Goal: Task Accomplishment & Management: Manage account settings

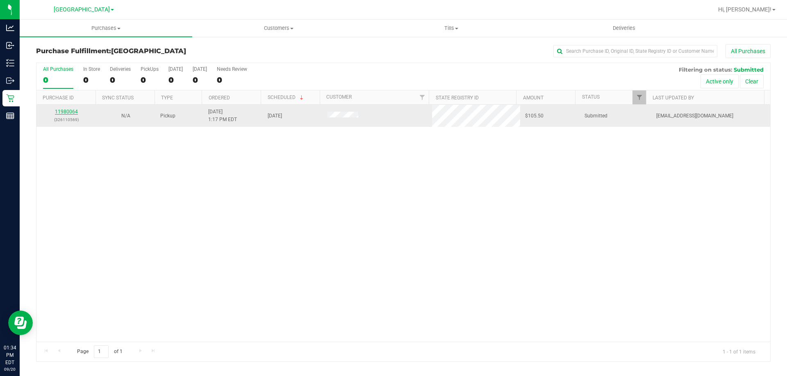
click at [70, 111] on link "11980064" at bounding box center [66, 112] width 23 height 6
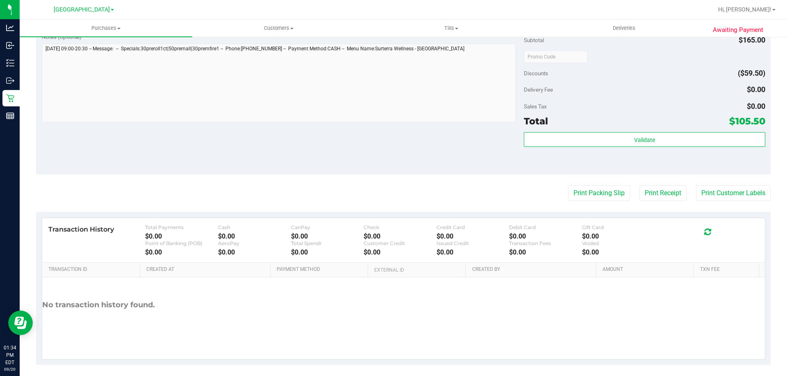
scroll to position [367, 0]
click at [582, 188] on button "Print Packing Slip" at bounding box center [599, 192] width 62 height 16
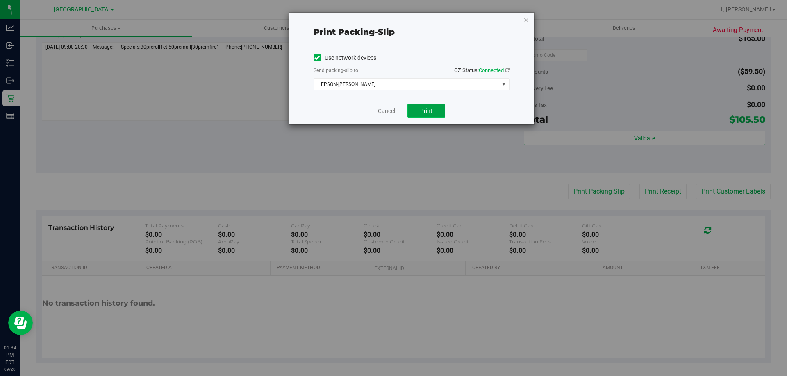
click at [429, 110] on span "Print" at bounding box center [426, 111] width 12 height 7
click at [383, 112] on link "Cancel" at bounding box center [386, 111] width 17 height 9
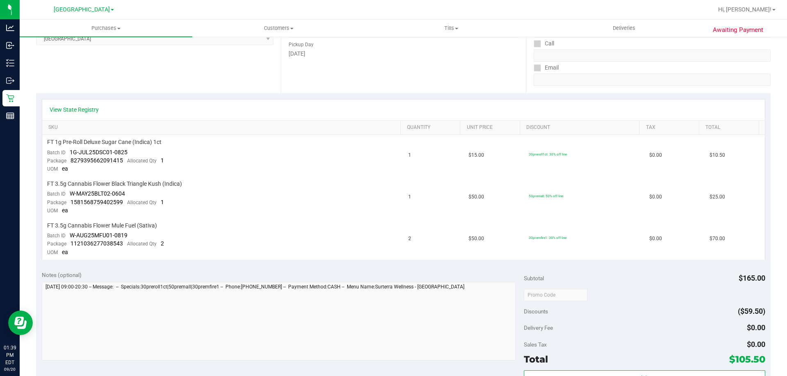
scroll to position [127, 0]
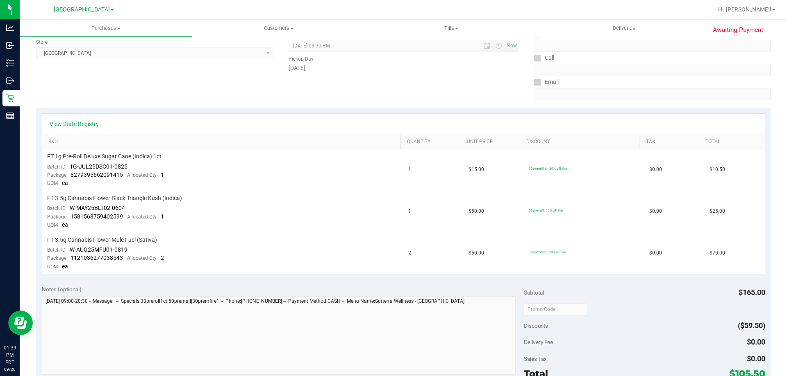
scroll to position [126, 0]
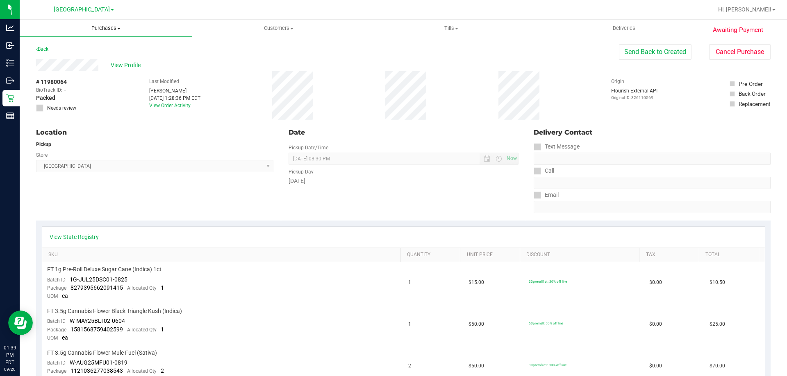
click at [98, 29] on span "Purchases" at bounding box center [106, 28] width 172 height 7
click at [93, 57] on li "Fulfillment" at bounding box center [106, 59] width 172 height 10
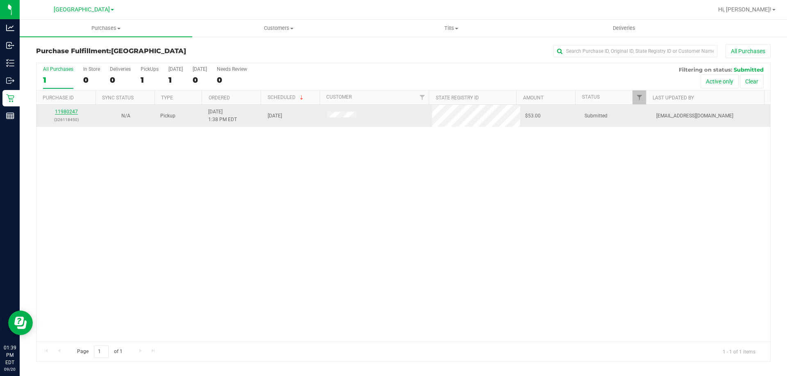
click at [71, 112] on link "11980247" at bounding box center [66, 112] width 23 height 6
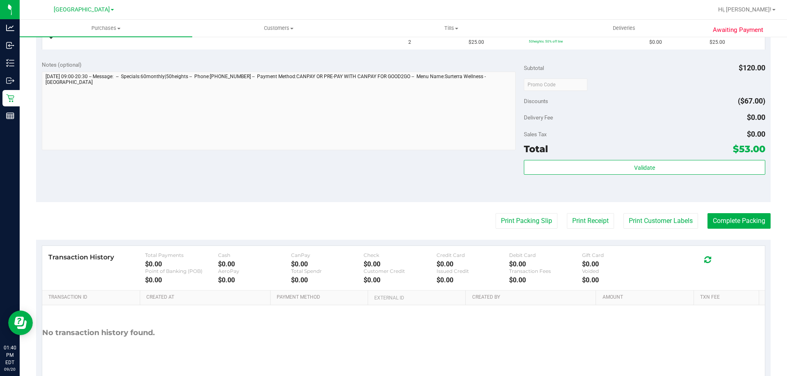
scroll to position [297, 0]
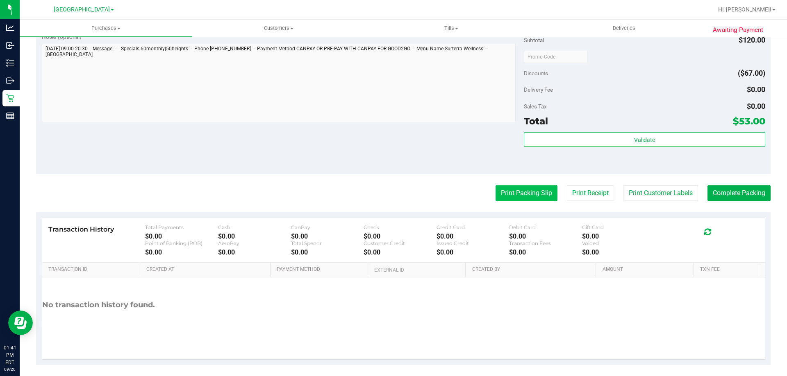
click at [511, 196] on button "Print Packing Slip" at bounding box center [526, 194] width 62 height 16
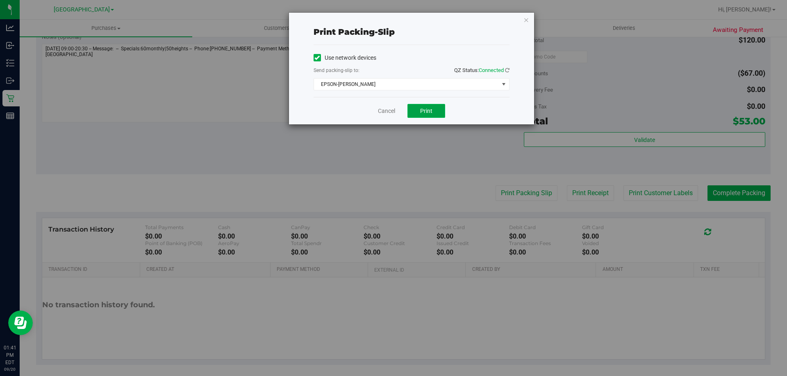
click at [426, 111] on span "Print" at bounding box center [426, 111] width 12 height 7
click at [383, 109] on link "Cancel" at bounding box center [386, 111] width 17 height 9
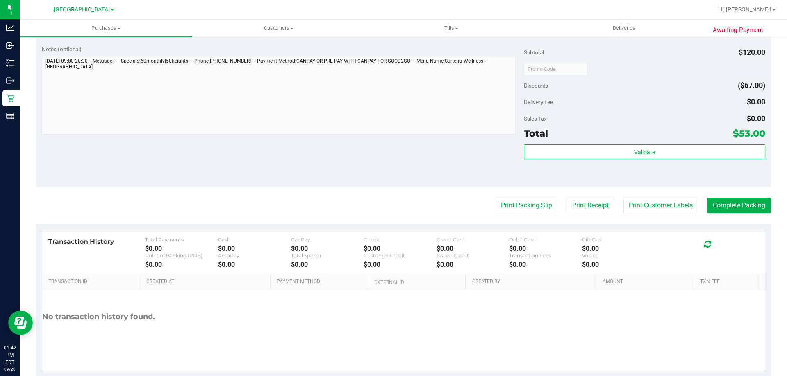
scroll to position [341, 0]
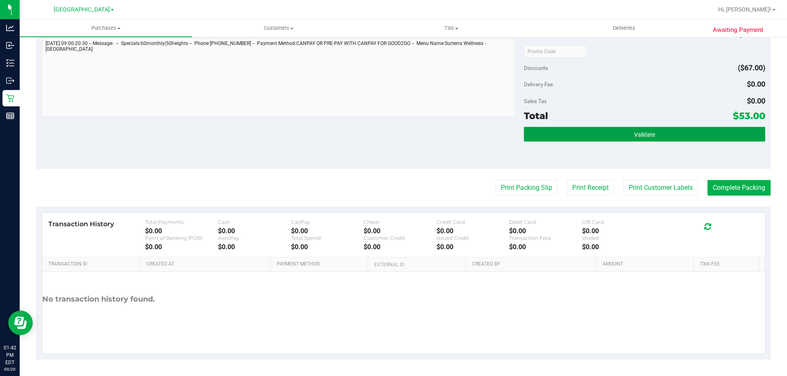
click at [573, 139] on button "Validate" at bounding box center [644, 134] width 241 height 15
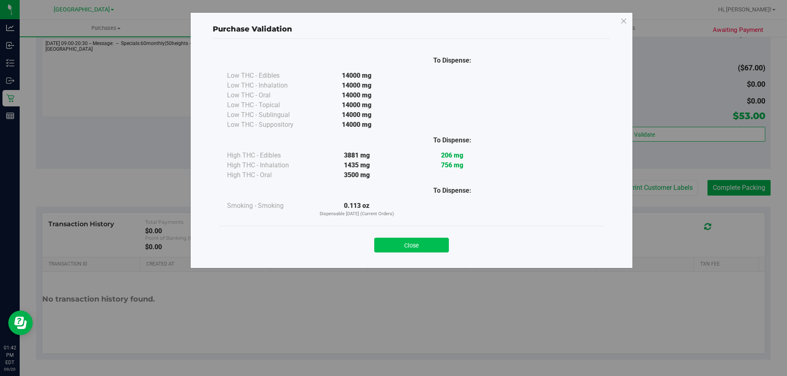
click at [404, 242] on button "Close" at bounding box center [411, 245] width 75 height 15
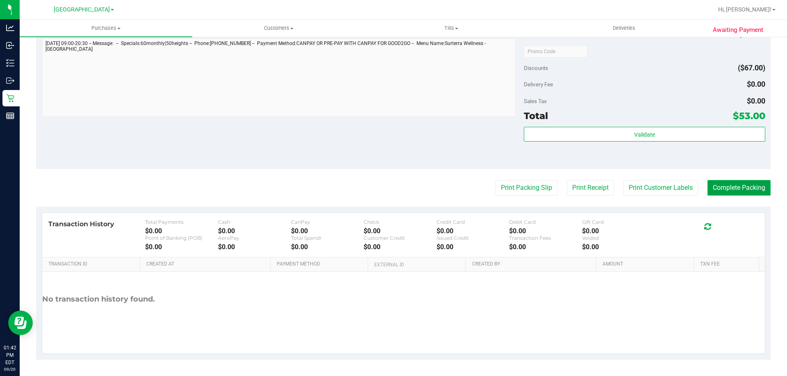
click at [726, 193] on button "Complete Packing" at bounding box center [738, 188] width 63 height 16
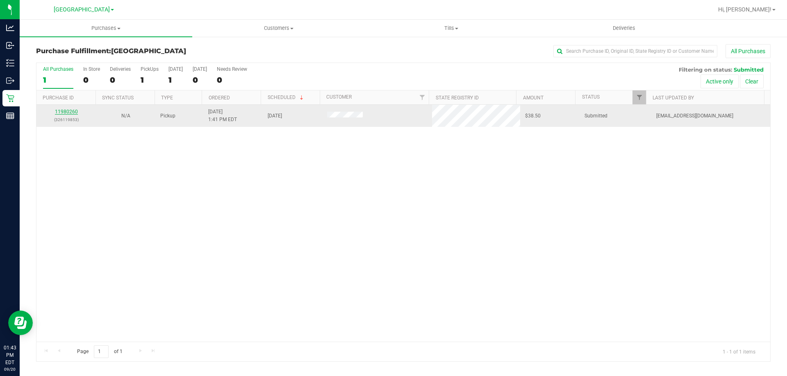
click at [71, 111] on link "11980260" at bounding box center [66, 112] width 23 height 6
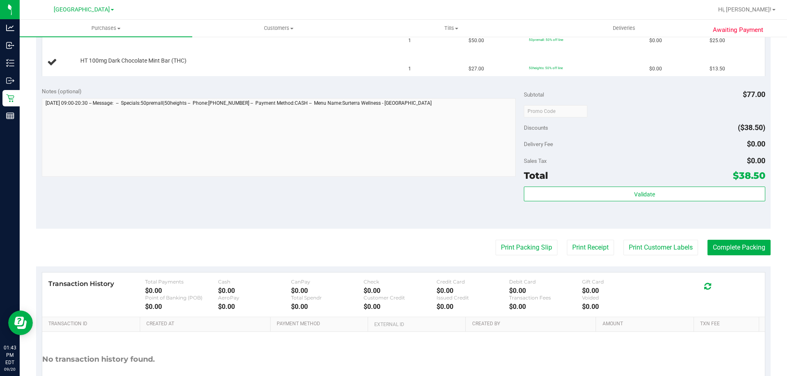
scroll to position [277, 0]
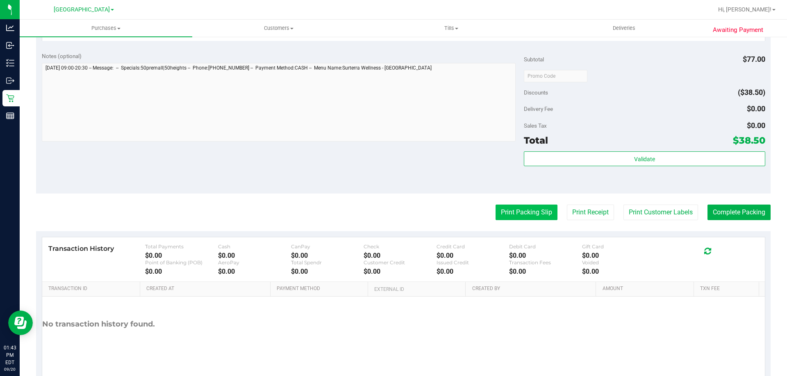
click at [525, 215] on button "Print Packing Slip" at bounding box center [526, 213] width 62 height 16
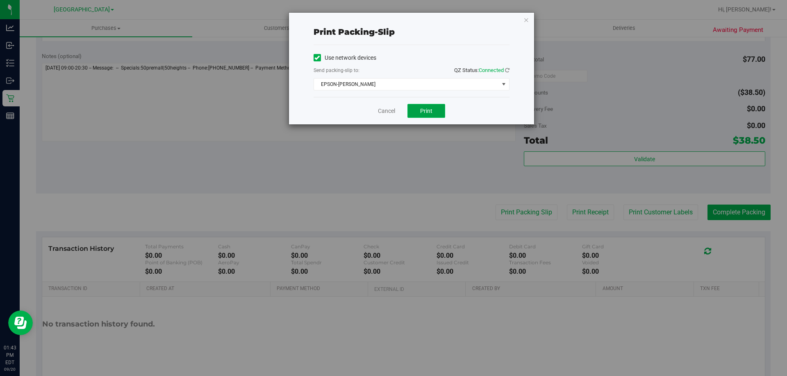
click at [424, 109] on span "Print" at bounding box center [426, 111] width 12 height 7
click at [383, 113] on link "Cancel" at bounding box center [386, 111] width 17 height 9
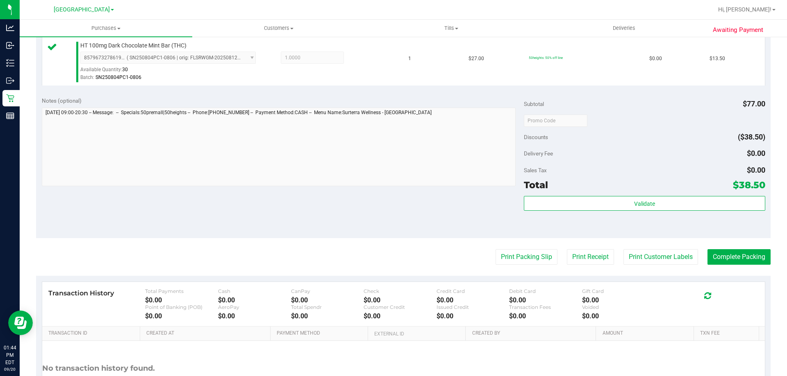
scroll to position [279, 0]
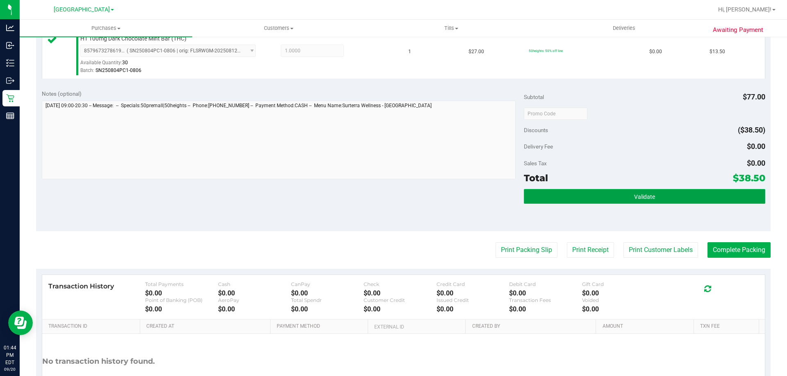
click at [571, 200] on button "Validate" at bounding box center [644, 196] width 241 height 15
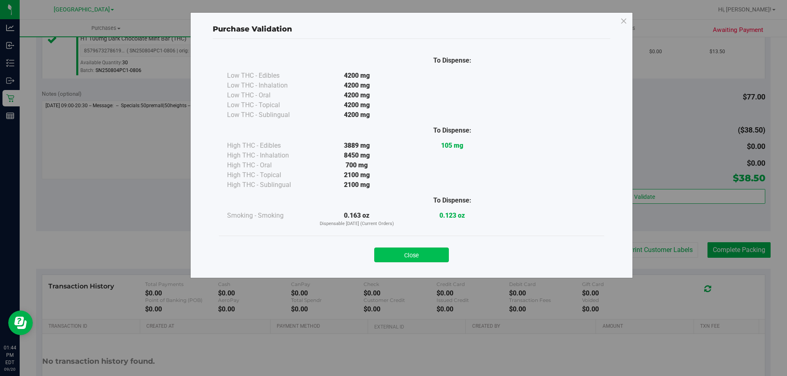
click at [387, 249] on button "Close" at bounding box center [411, 255] width 75 height 15
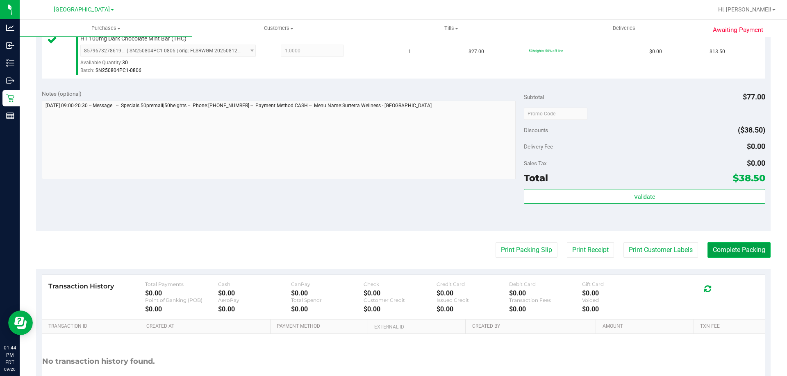
click at [716, 253] on button "Complete Packing" at bounding box center [738, 251] width 63 height 16
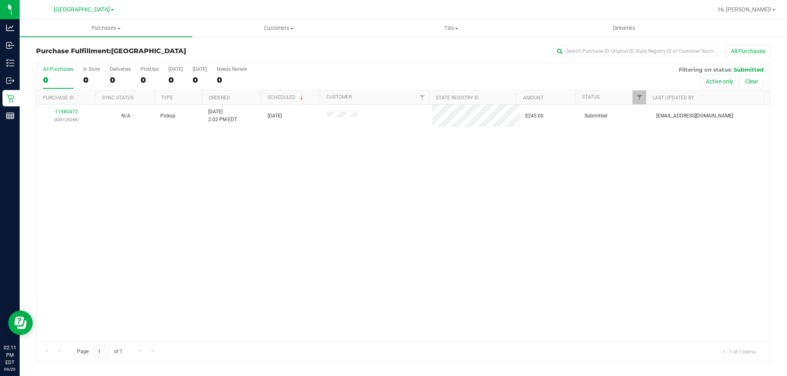
click at [175, 179] on div "11980472 (326125246) N/A Pickup 9/20/2025 2:02 PM EDT 9/20/2025 $245.00 Submitt…" at bounding box center [402, 223] width 733 height 237
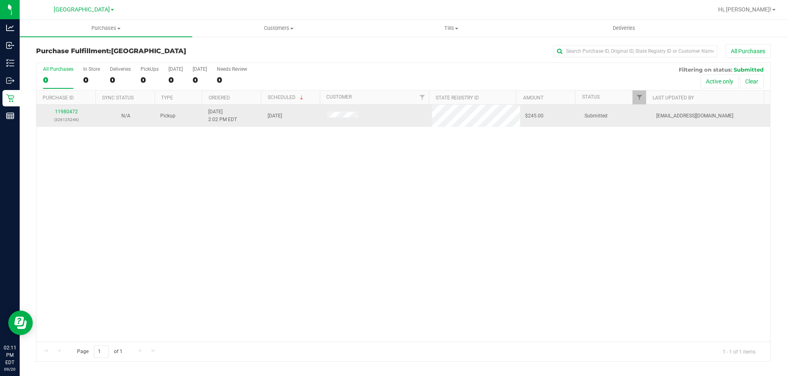
click at [66, 109] on div "11980472 (326125246)" at bounding box center [66, 116] width 50 height 16
click at [68, 112] on link "11980472" at bounding box center [66, 112] width 23 height 6
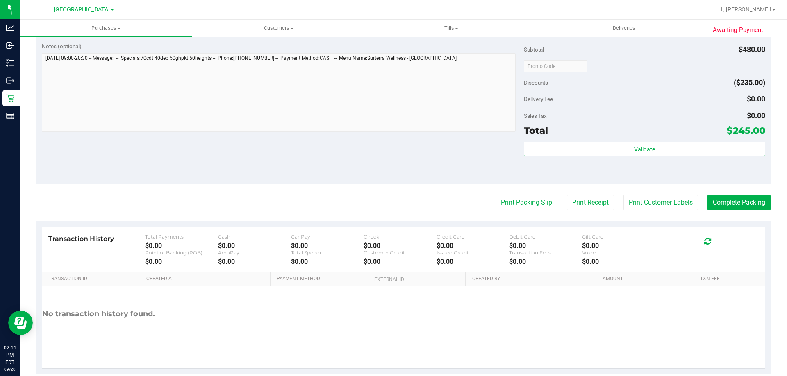
scroll to position [510, 0]
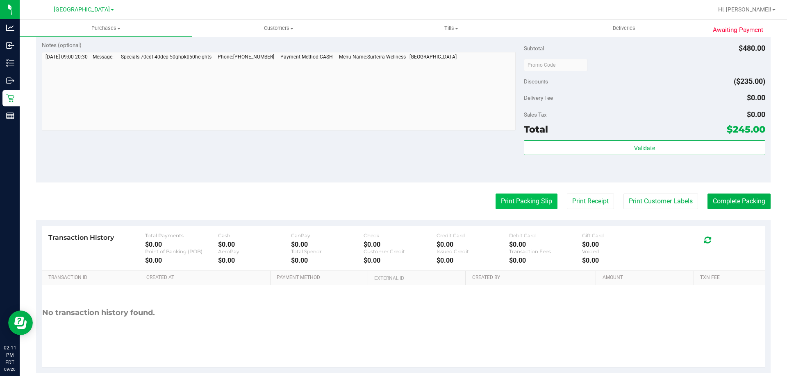
click at [509, 203] on button "Print Packing Slip" at bounding box center [526, 202] width 62 height 16
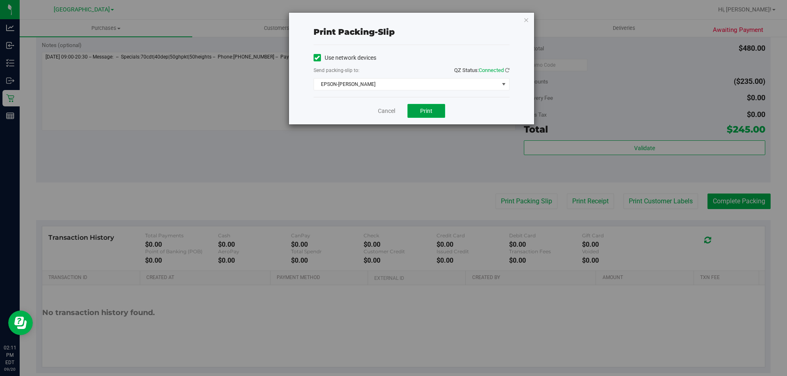
click at [429, 107] on button "Print" at bounding box center [426, 111] width 38 height 14
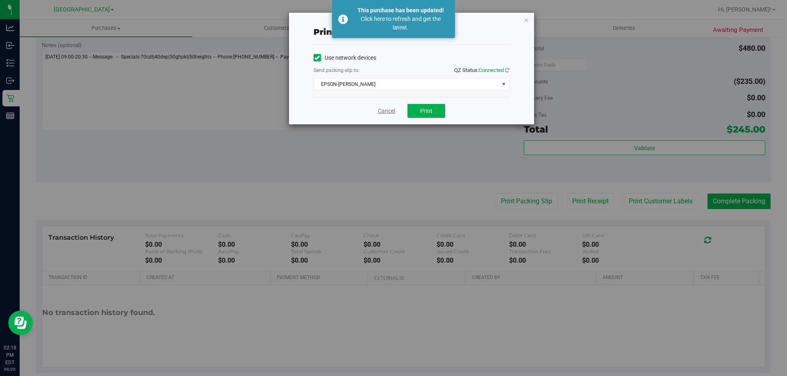
click at [388, 110] on link "Cancel" at bounding box center [386, 111] width 17 height 9
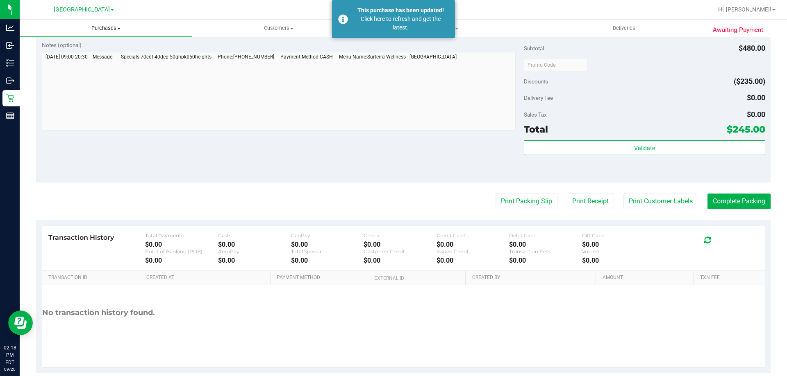
click at [102, 27] on span "Purchases" at bounding box center [106, 28] width 172 height 7
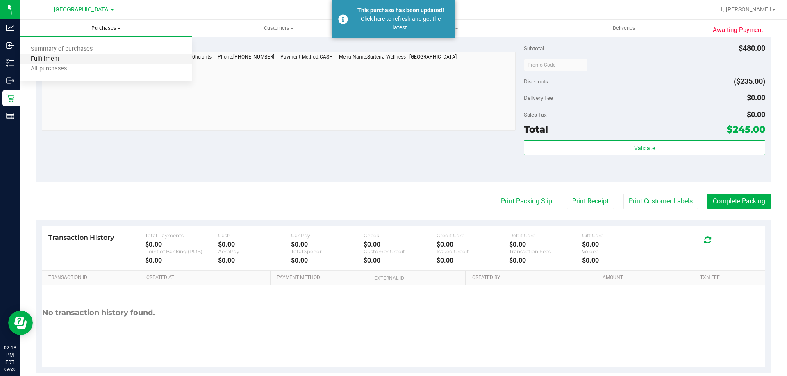
click at [47, 63] on span "Fulfillment" at bounding box center [45, 59] width 51 height 7
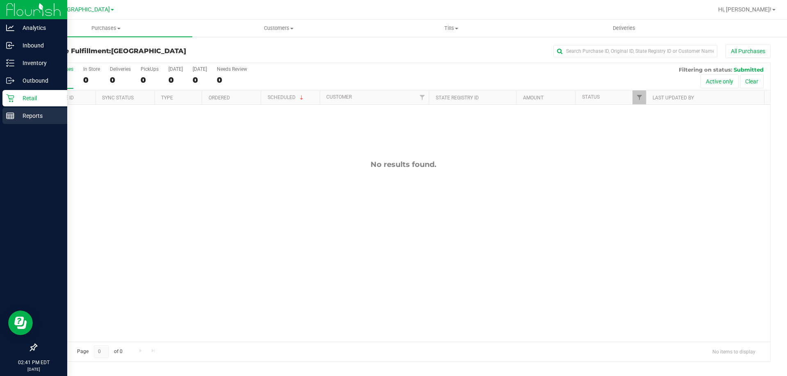
click at [15, 113] on p "Reports" at bounding box center [38, 116] width 49 height 10
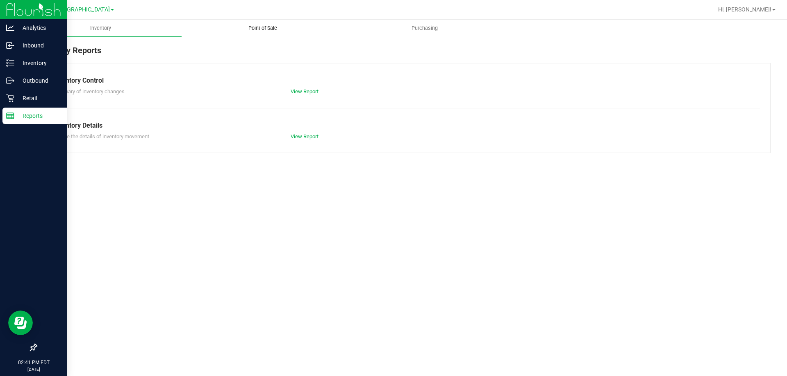
click at [264, 27] on span "Point of Sale" at bounding box center [262, 28] width 51 height 7
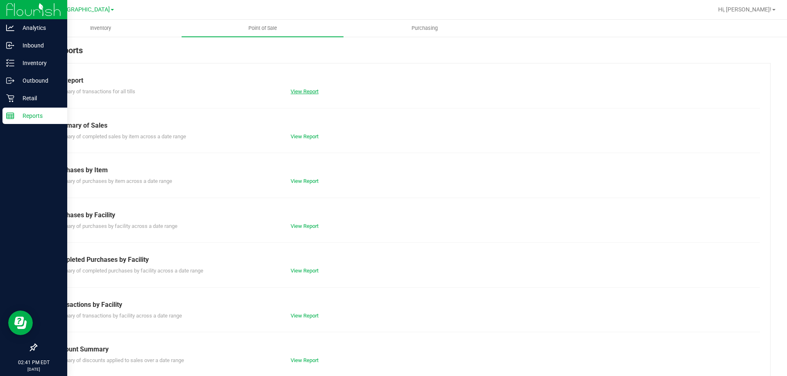
click at [312, 92] on link "View Report" at bounding box center [304, 91] width 28 height 6
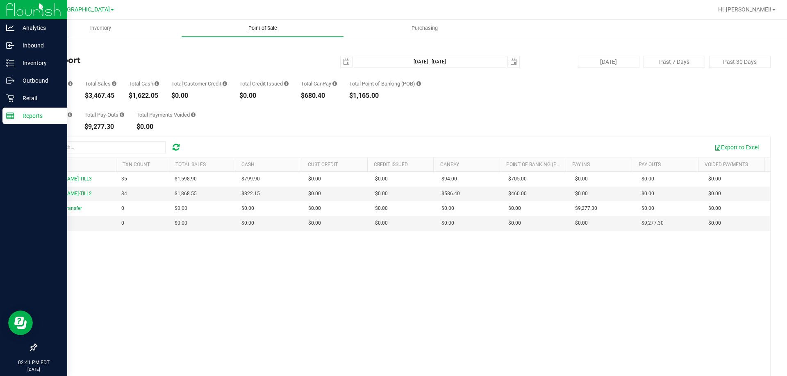
click at [271, 31] on span "Point of Sale" at bounding box center [262, 28] width 51 height 7
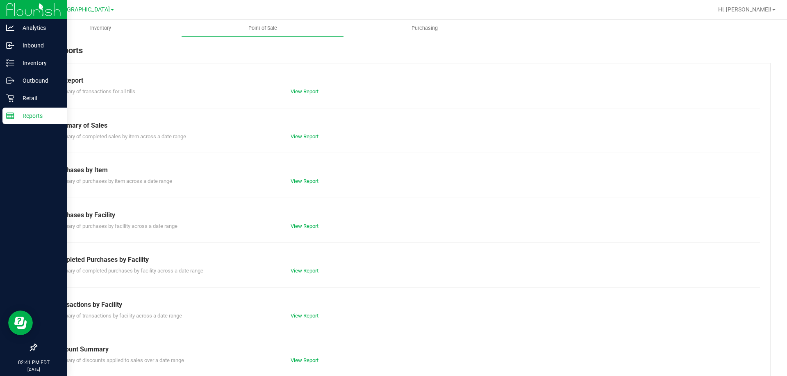
click at [298, 274] on div "View Report" at bounding box center [343, 271] width 119 height 8
click at [300, 270] on link "View Report" at bounding box center [304, 271] width 28 height 6
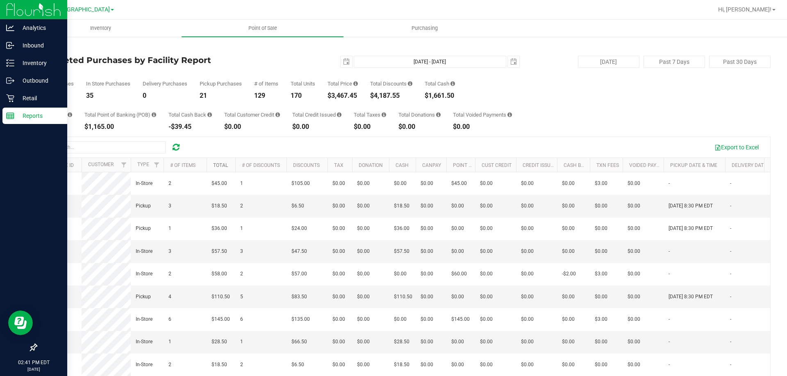
click at [225, 164] on link "Total" at bounding box center [220, 166] width 15 height 6
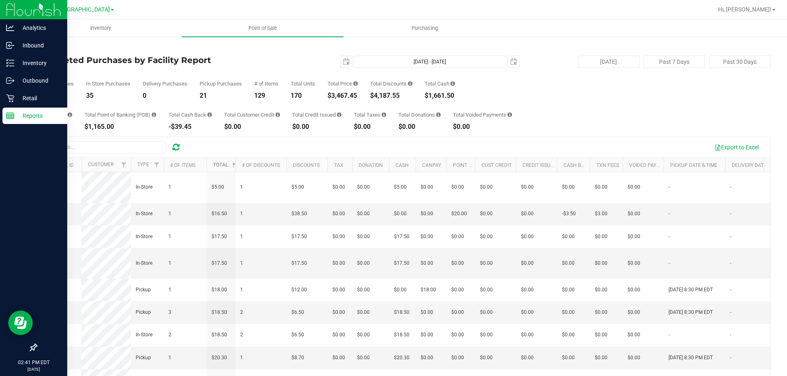
click at [225, 163] on link "Total" at bounding box center [225, 165] width 24 height 6
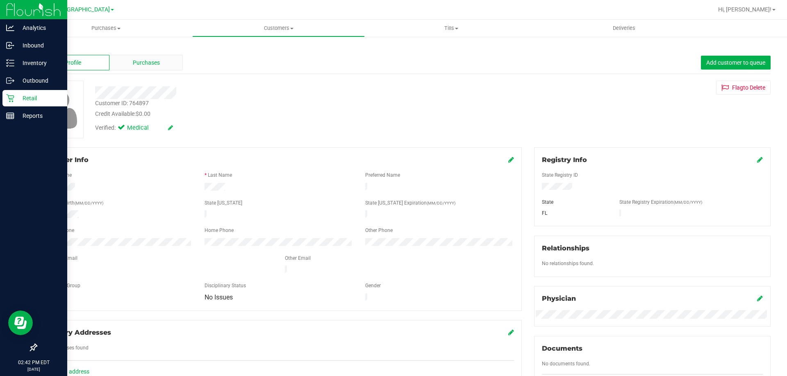
click at [146, 61] on span "Purchases" at bounding box center [146, 63] width 27 height 9
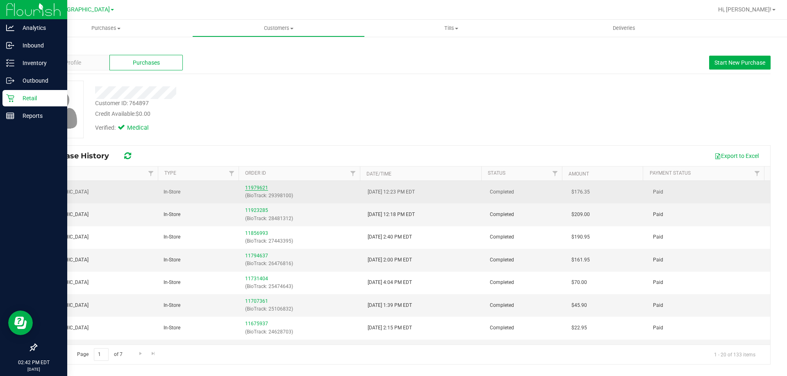
click at [256, 188] on link "11979621" at bounding box center [256, 188] width 23 height 6
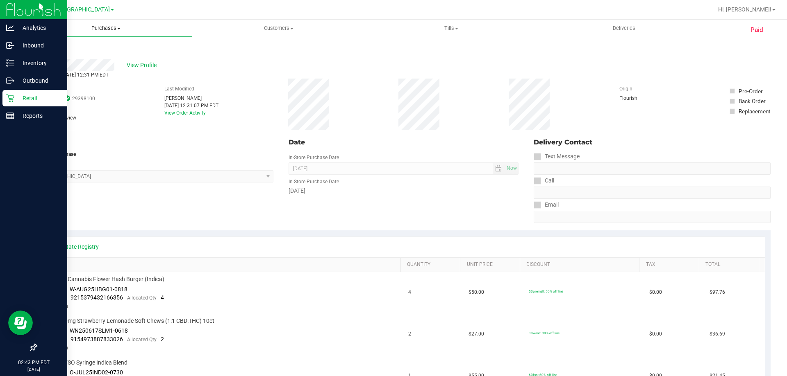
click at [102, 26] on span "Purchases" at bounding box center [106, 28] width 172 height 7
click at [56, 58] on span "Fulfillment" at bounding box center [45, 59] width 51 height 7
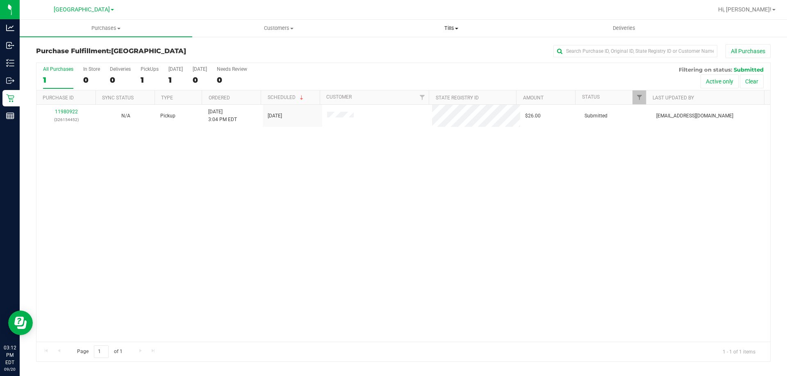
click at [448, 27] on span "Tills" at bounding box center [451, 28] width 172 height 7
click at [411, 48] on span "Manage tills" at bounding box center [392, 49] width 55 height 7
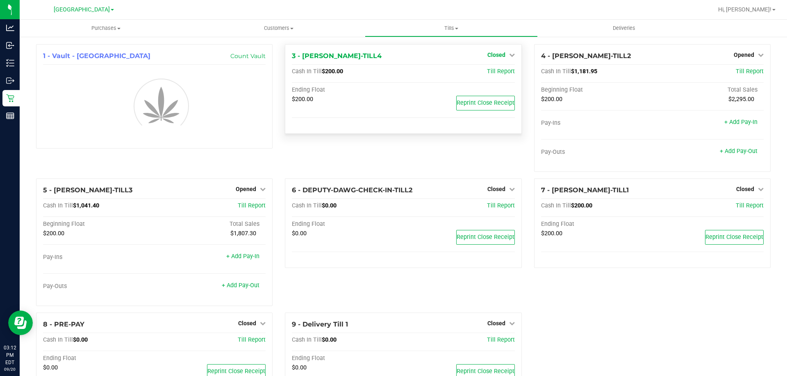
click at [509, 55] on icon at bounding box center [512, 55] width 6 height 6
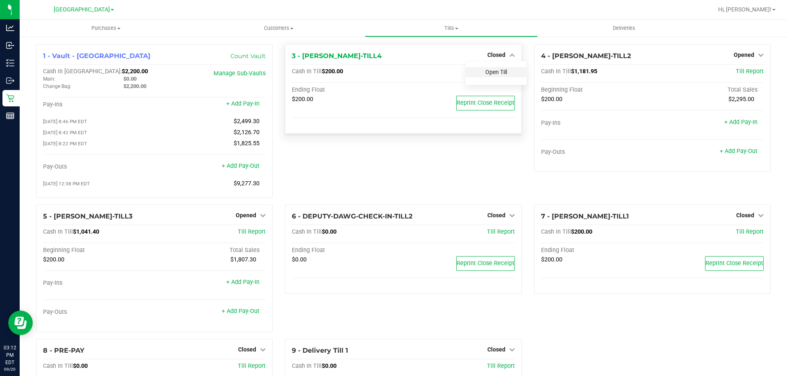
click at [492, 74] on link "Open Till" at bounding box center [496, 72] width 22 height 7
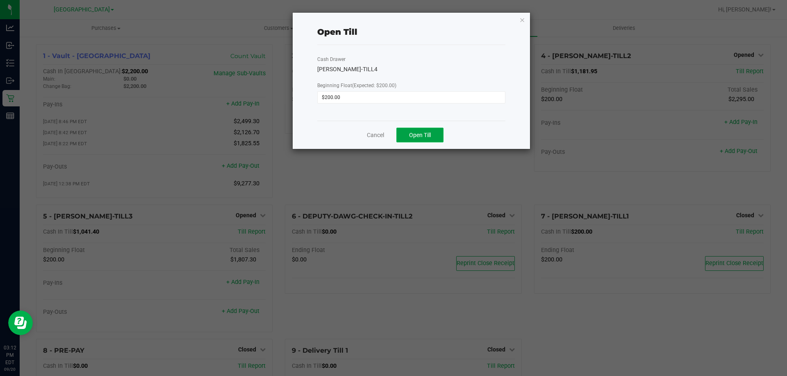
click at [423, 132] on span "Open Till" at bounding box center [420, 135] width 22 height 7
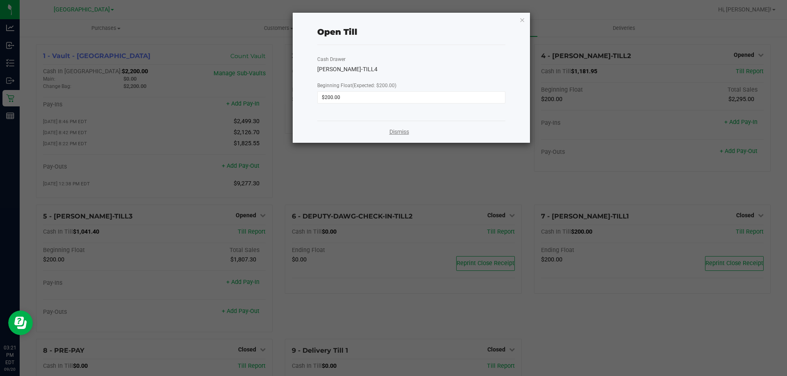
click at [395, 132] on link "Dismiss" at bounding box center [399, 132] width 20 height 9
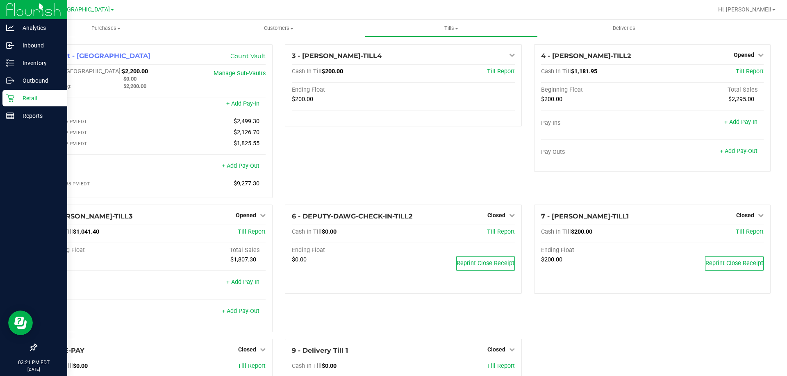
click at [14, 102] on p "Retail" at bounding box center [38, 98] width 49 height 10
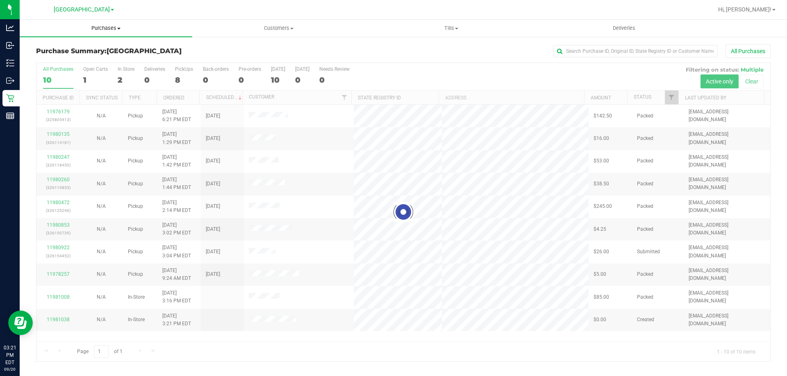
click at [109, 29] on span "Purchases" at bounding box center [106, 28] width 172 height 7
click at [42, 58] on span "Fulfillment" at bounding box center [45, 59] width 51 height 7
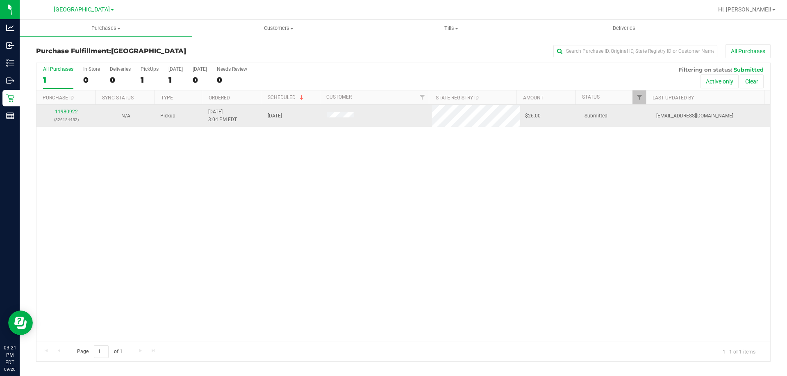
click at [59, 115] on div "11980922 (326154452)" at bounding box center [66, 116] width 50 height 16
click at [59, 111] on link "11980922" at bounding box center [66, 112] width 23 height 6
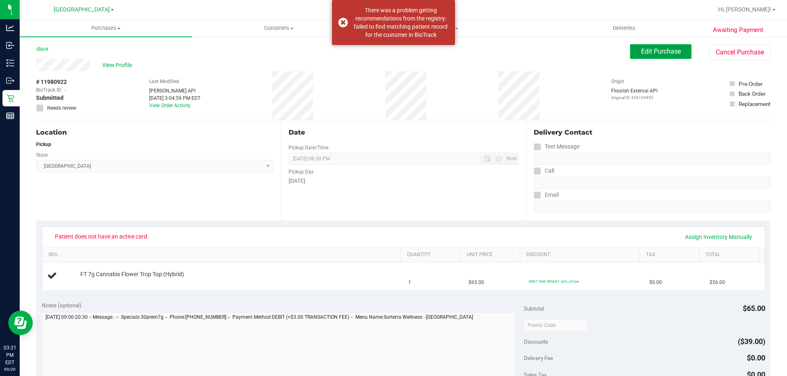
click at [651, 55] on button "Edit Purchase" at bounding box center [660, 51] width 61 height 15
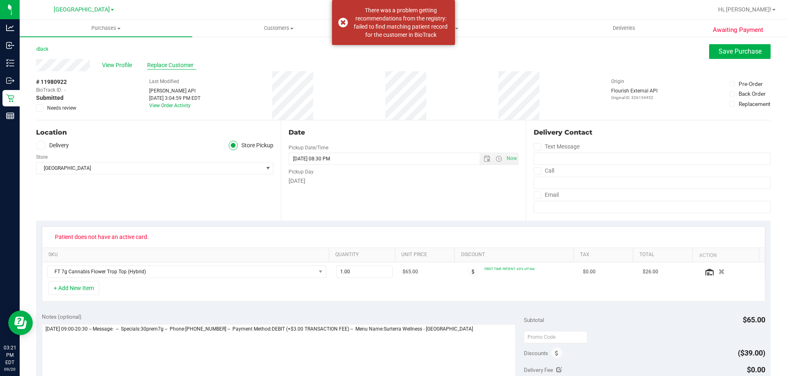
click at [185, 64] on span "Replace Customer" at bounding box center [171, 65] width 49 height 9
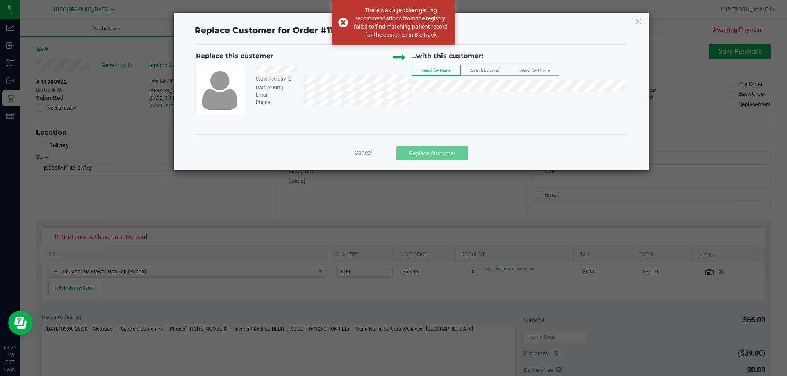
click at [533, 69] on span "Search by Phone" at bounding box center [534, 70] width 30 height 5
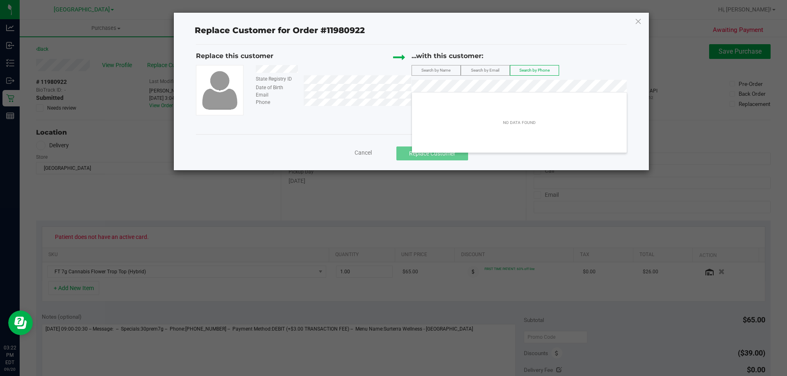
click at [501, 68] on label "Search by Email" at bounding box center [485, 71] width 48 height 10
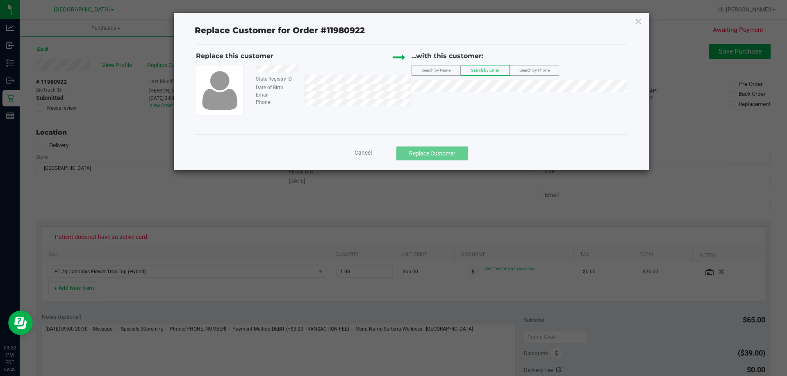
click at [363, 151] on span "Cancel" at bounding box center [362, 153] width 17 height 7
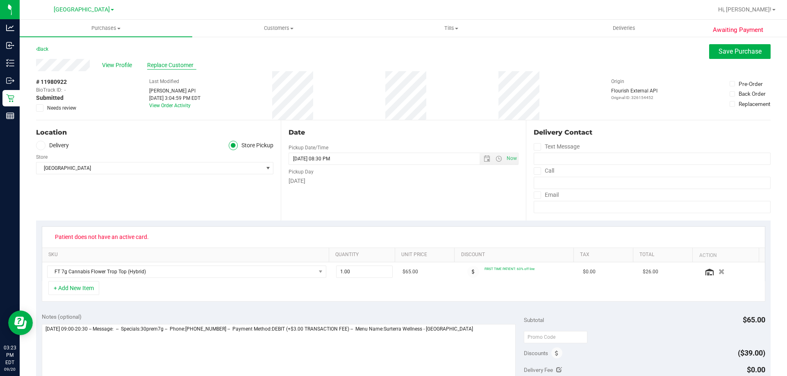
click at [183, 66] on span "Replace Customer" at bounding box center [171, 65] width 49 height 9
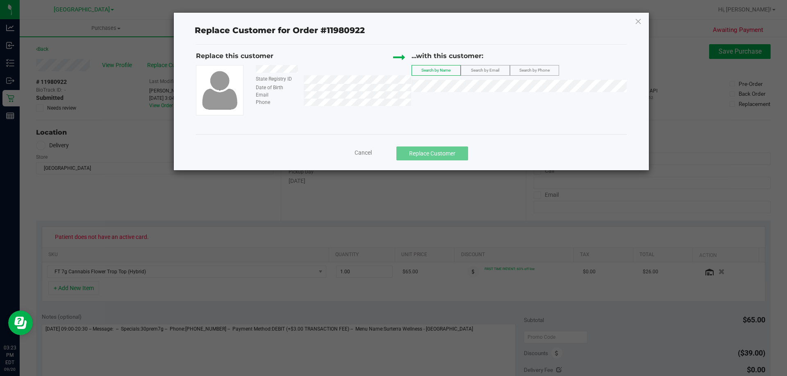
drag, startPoint x: 488, startPoint y: 69, endPoint x: 486, endPoint y: 73, distance: 4.3
click at [488, 69] on span "Search by Email" at bounding box center [485, 70] width 28 height 5
click at [439, 101] on span "ROMAN TROCHE" at bounding box center [439, 101] width 44 height 7
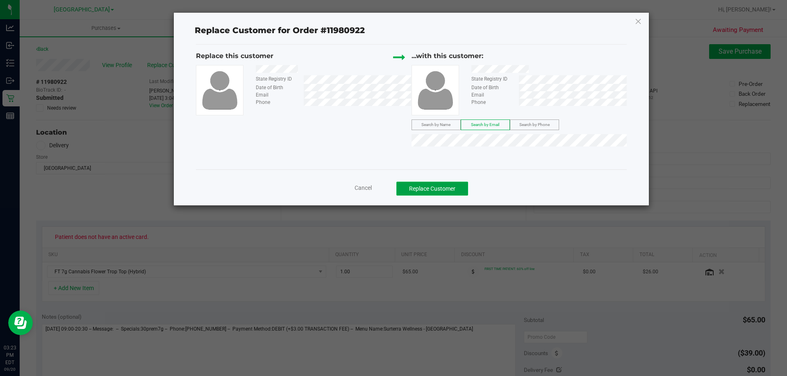
click at [447, 188] on button "Replace Customer" at bounding box center [432, 189] width 72 height 14
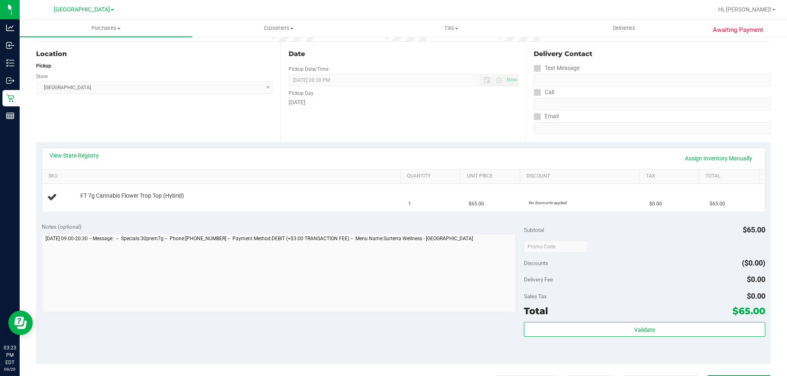
scroll to position [82, 0]
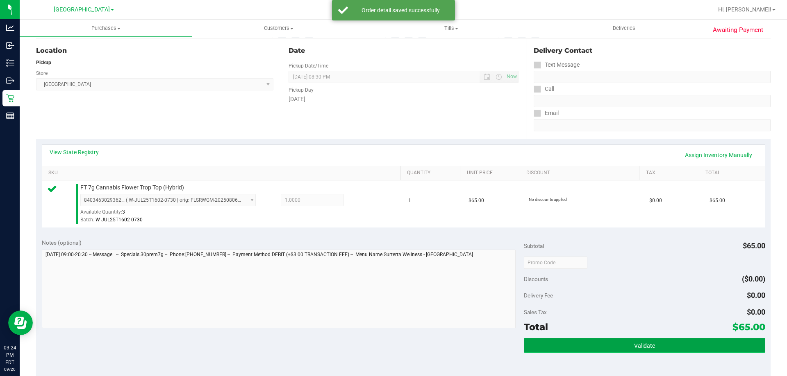
click at [662, 348] on button "Validate" at bounding box center [644, 345] width 241 height 15
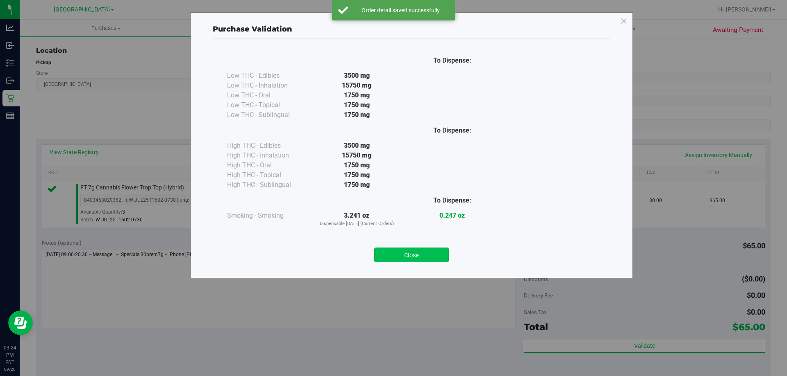
click at [427, 258] on button "Close" at bounding box center [411, 255] width 75 height 15
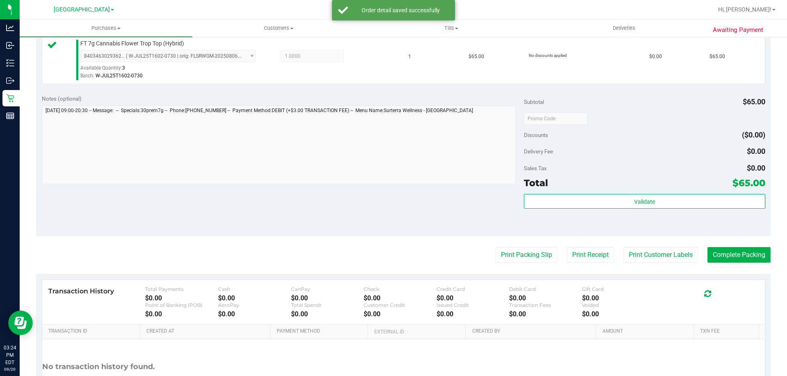
scroll to position [235, 0]
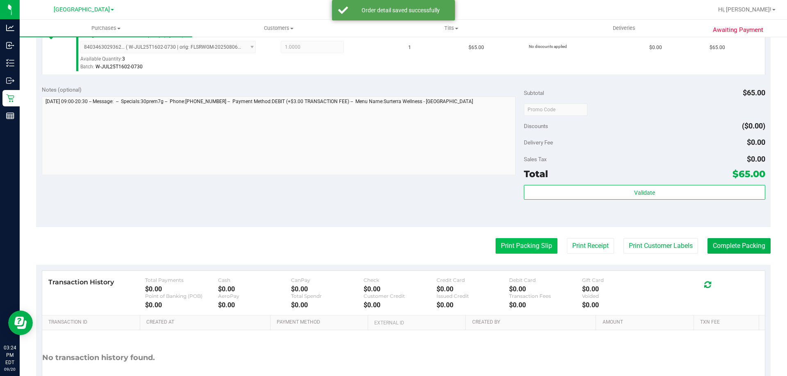
click at [531, 250] on button "Print Packing Slip" at bounding box center [526, 246] width 62 height 16
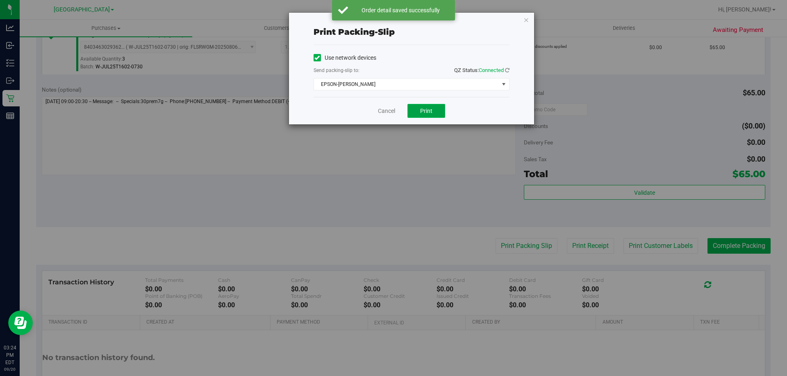
click at [435, 111] on button "Print" at bounding box center [426, 111] width 38 height 14
click at [384, 113] on link "Cancel" at bounding box center [386, 111] width 17 height 9
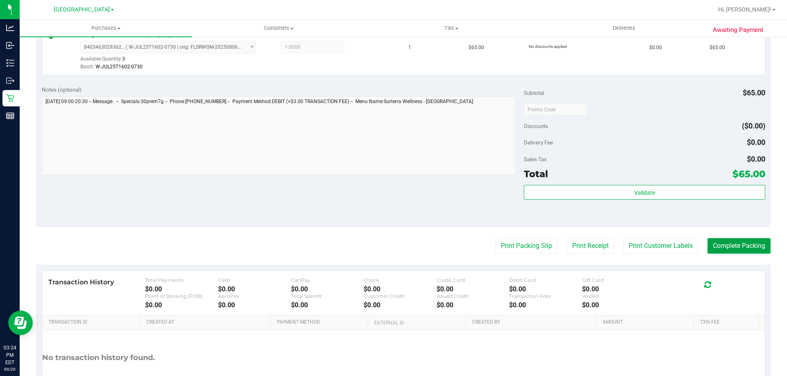
click at [736, 248] on button "Complete Packing" at bounding box center [738, 246] width 63 height 16
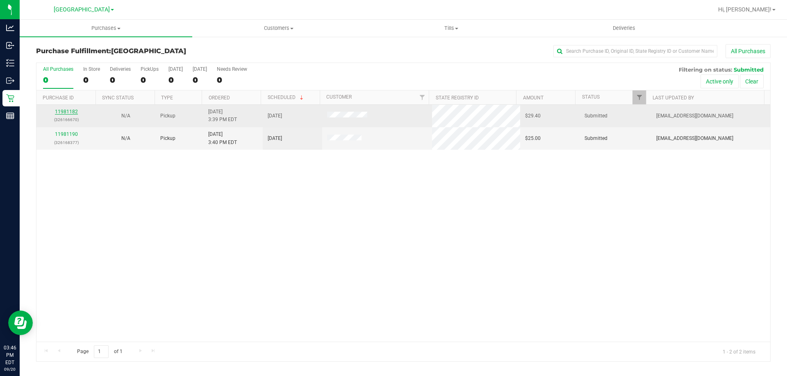
click at [74, 110] on link "11981182" at bounding box center [66, 112] width 23 height 6
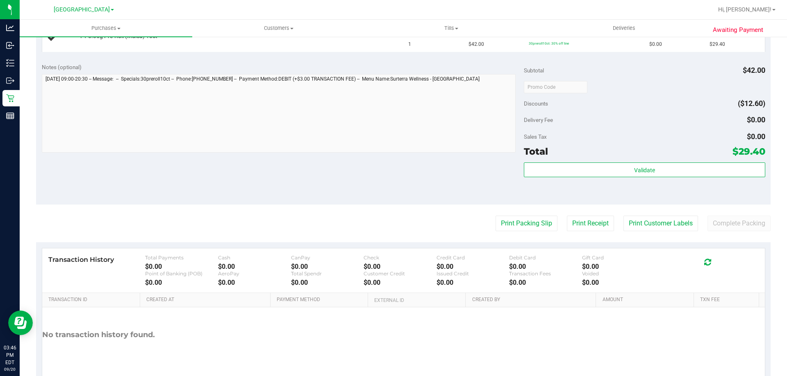
scroll to position [241, 0]
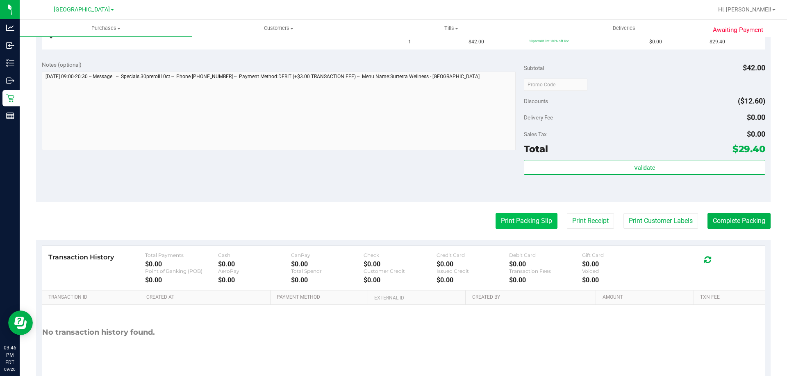
click at [506, 223] on button "Print Packing Slip" at bounding box center [526, 221] width 62 height 16
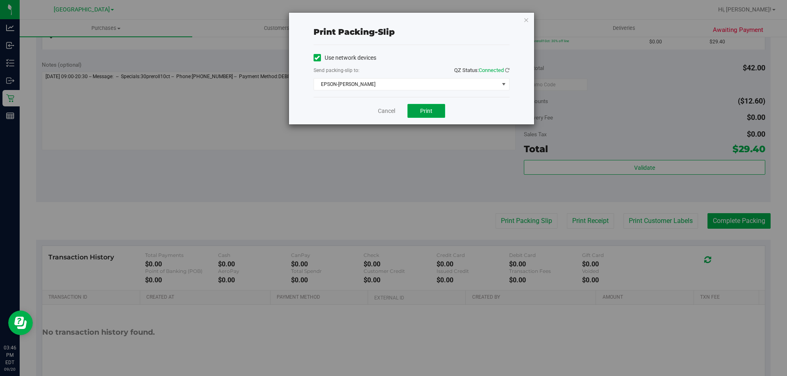
click at [425, 111] on span "Print" at bounding box center [426, 111] width 12 height 7
click at [389, 111] on link "Cancel" at bounding box center [386, 111] width 17 height 9
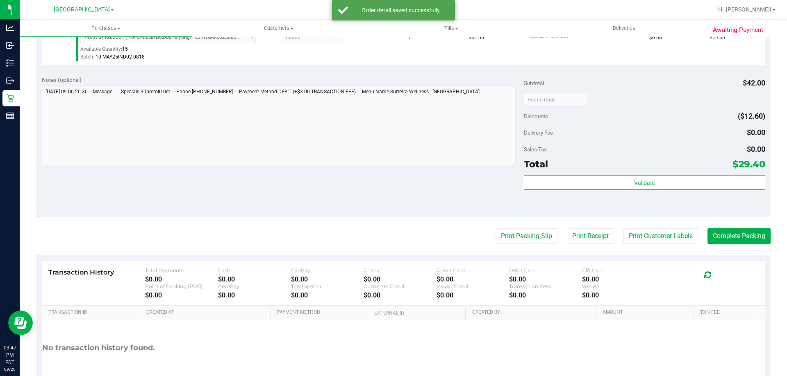
scroll to position [245, 0]
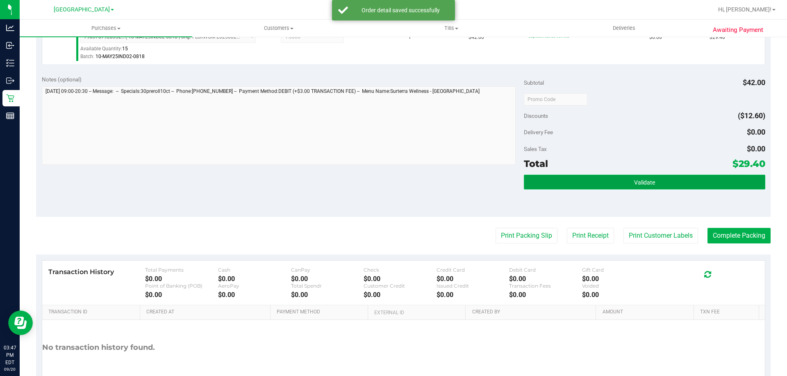
click at [568, 178] on button "Validate" at bounding box center [644, 182] width 241 height 15
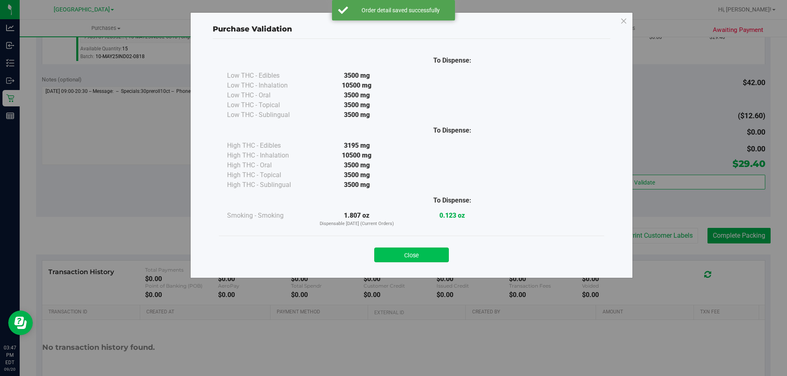
click at [416, 257] on button "Close" at bounding box center [411, 255] width 75 height 15
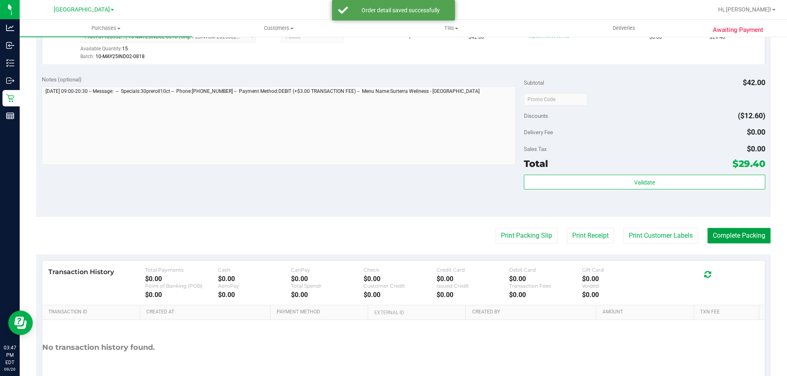
click at [719, 237] on button "Complete Packing" at bounding box center [738, 236] width 63 height 16
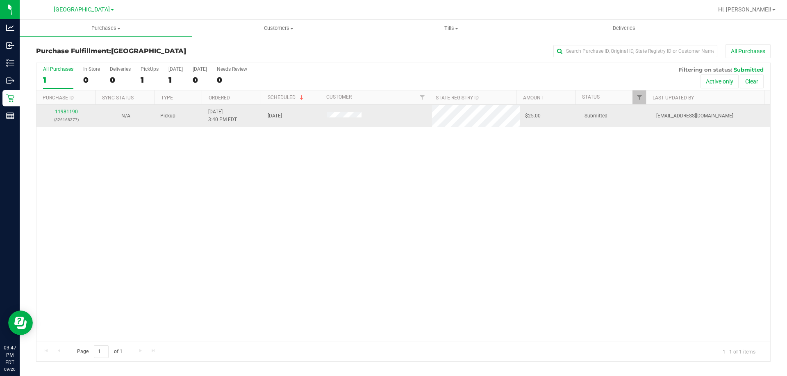
click at [68, 109] on div "11981190 (326168377)" at bounding box center [66, 116] width 50 height 16
click at [69, 113] on link "11981190" at bounding box center [66, 112] width 23 height 6
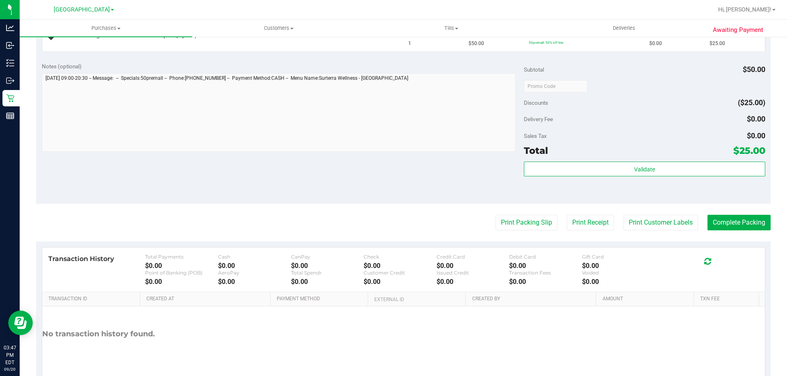
scroll to position [242, 0]
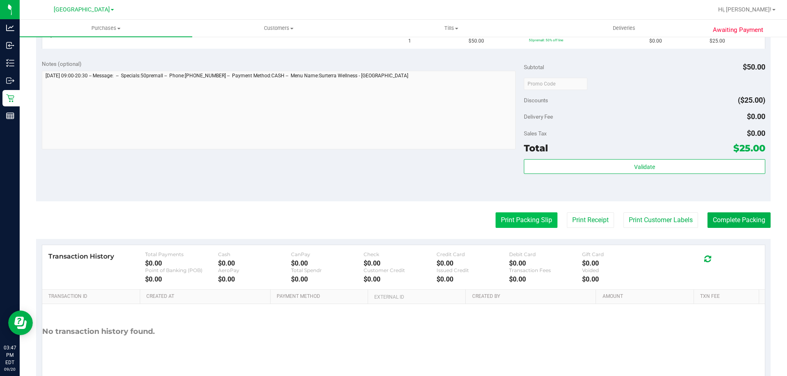
click at [526, 214] on button "Print Packing Slip" at bounding box center [526, 221] width 62 height 16
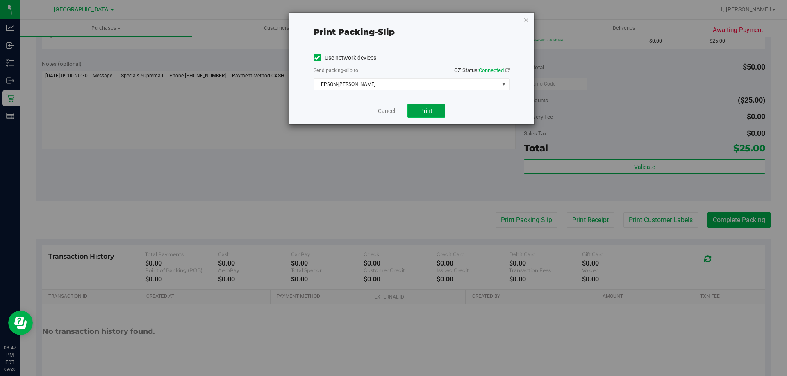
click at [424, 108] on span "Print" at bounding box center [426, 111] width 12 height 7
click at [381, 113] on link "Cancel" at bounding box center [386, 111] width 17 height 9
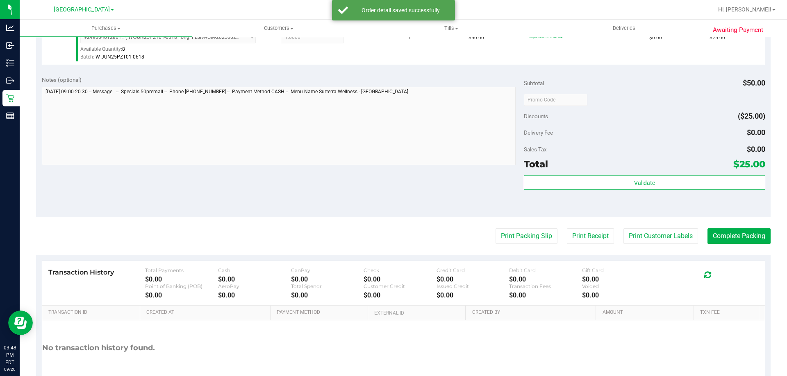
scroll to position [249, 0]
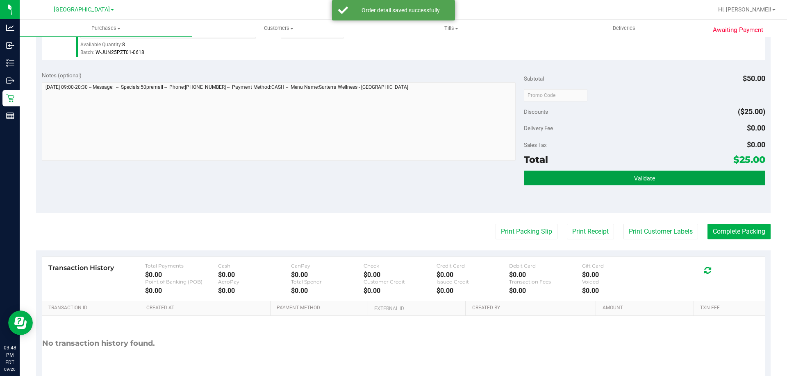
click at [565, 178] on button "Validate" at bounding box center [644, 178] width 241 height 15
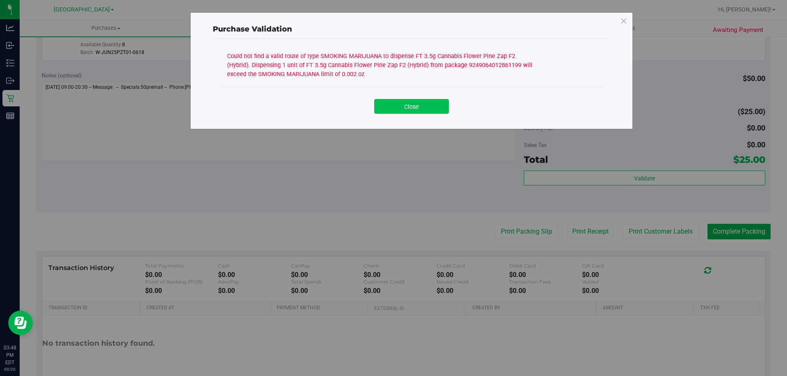
click at [410, 108] on button "Close" at bounding box center [411, 106] width 75 height 15
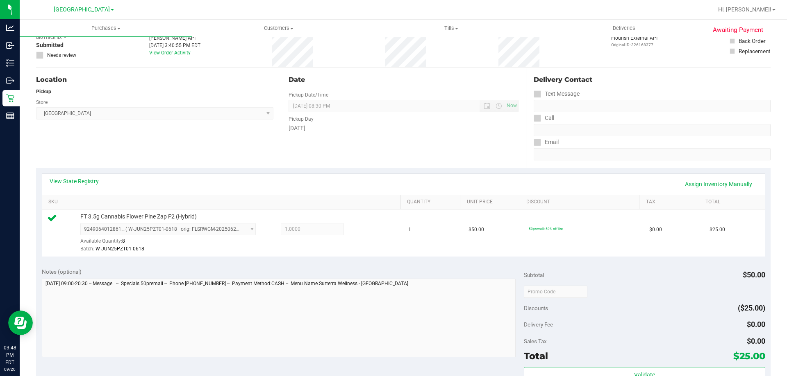
scroll to position [69, 0]
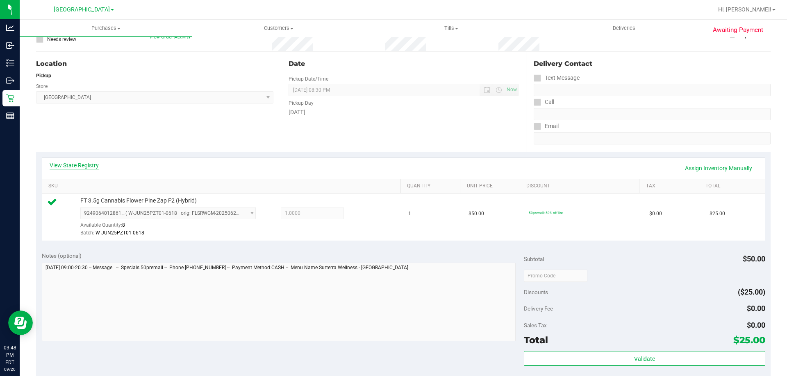
click at [89, 163] on link "View State Registry" at bounding box center [74, 165] width 49 height 8
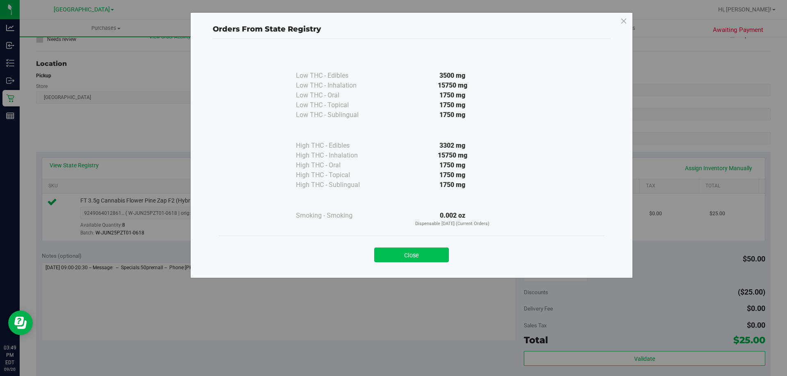
click at [424, 256] on button "Close" at bounding box center [411, 255] width 75 height 15
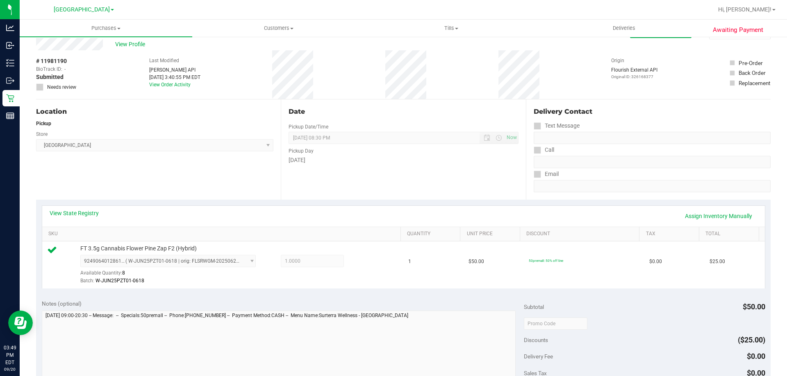
scroll to position [0, 0]
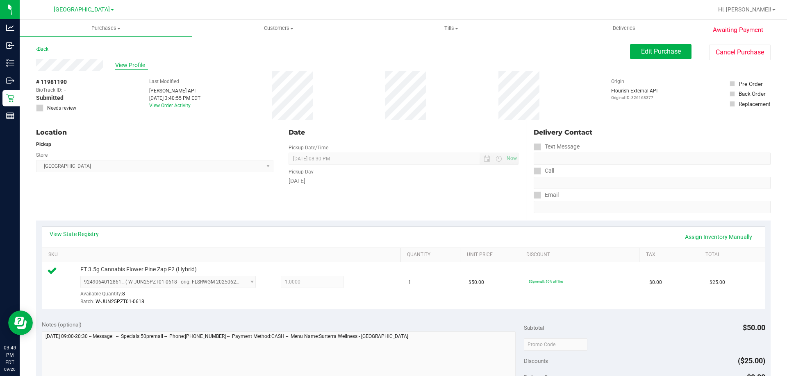
click at [127, 68] on span "View Profile" at bounding box center [131, 65] width 33 height 9
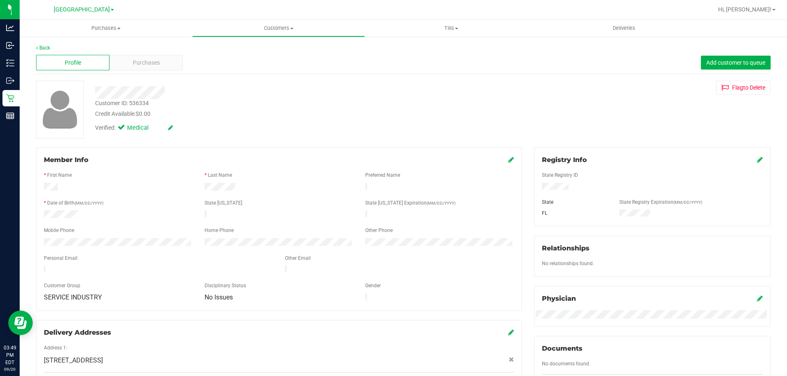
click at [141, 102] on div "Customer ID: 536334" at bounding box center [122, 103] width 54 height 9
copy div "536334"
click at [204, 116] on div "Credit Available: $0.00" at bounding box center [275, 114] width 361 height 9
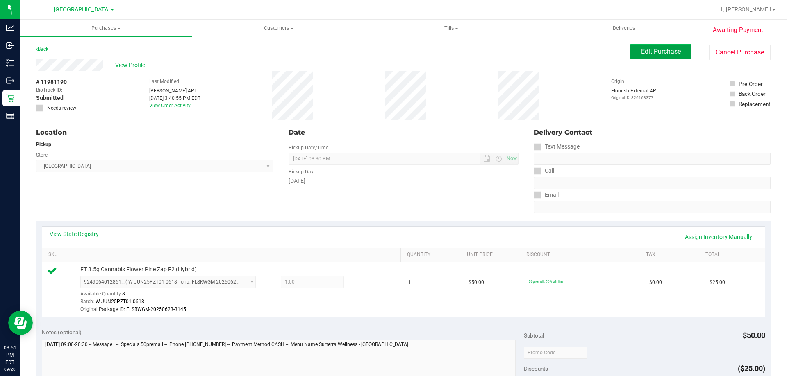
click at [658, 57] on button "Edit Purchase" at bounding box center [660, 51] width 61 height 15
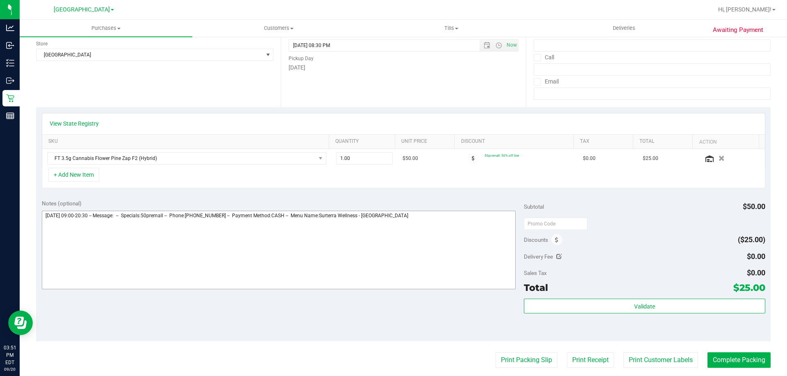
scroll to position [118, 0]
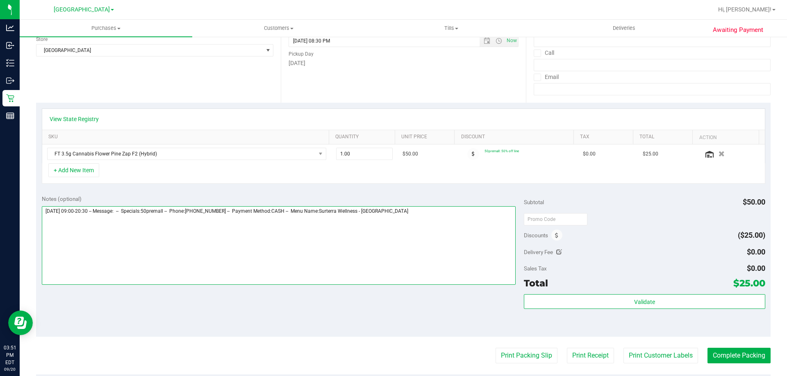
click at [425, 214] on textarea at bounding box center [279, 245] width 474 height 79
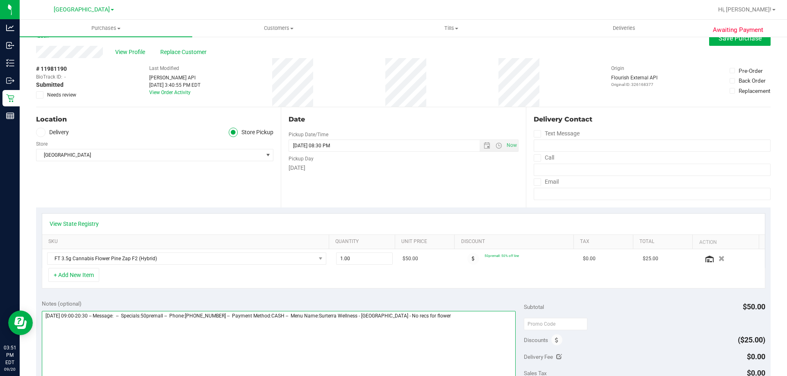
scroll to position [0, 0]
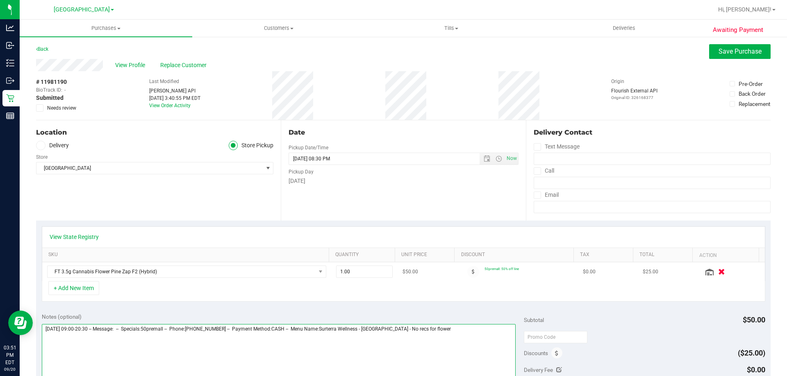
type textarea "Saturday 09/20/2025 09:00-20:30 -- Message: -- Specials:50premall -- Phone:3216…"
click at [718, 272] on icon "button" at bounding box center [721, 272] width 7 height 6
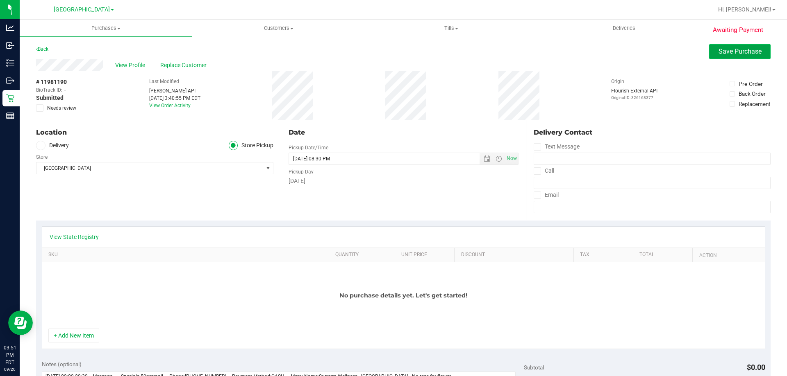
click at [723, 52] on span "Save Purchase" at bounding box center [739, 52] width 43 height 8
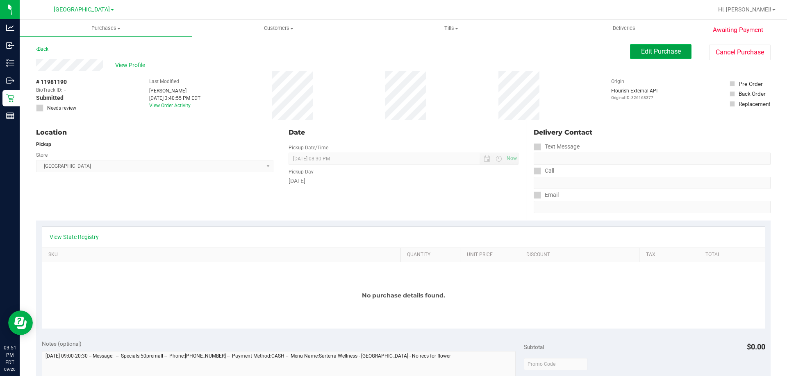
click at [650, 47] on button "Edit Purchase" at bounding box center [660, 51] width 61 height 15
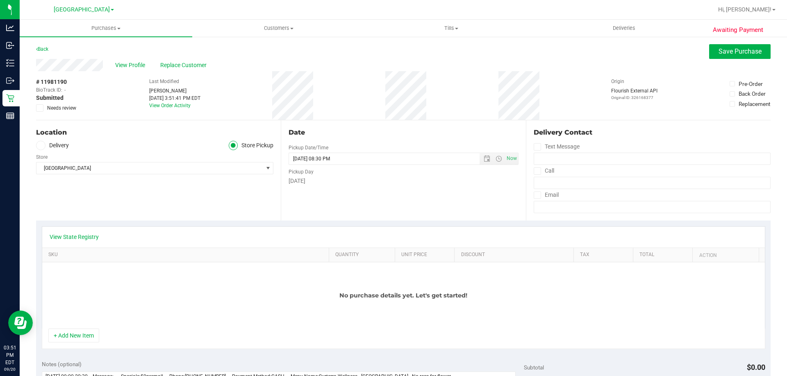
click at [42, 108] on icon at bounding box center [39, 108] width 5 height 0
click at [0, 0] on input "Needs review" at bounding box center [0, 0] width 0 height 0
click at [725, 52] on span "Save Purchase" at bounding box center [739, 52] width 43 height 8
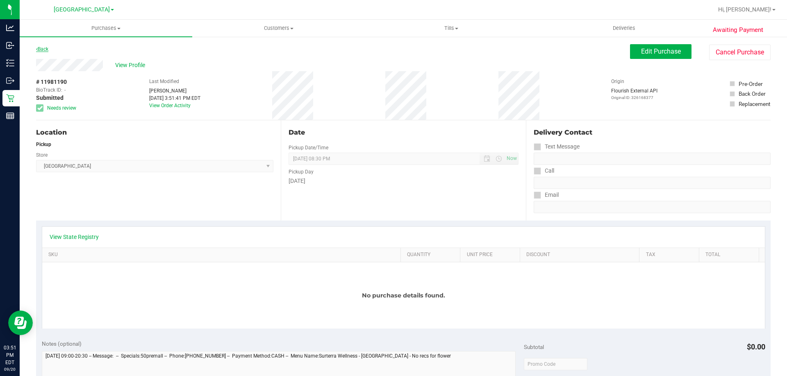
click at [44, 50] on link "Back" at bounding box center [42, 49] width 12 height 6
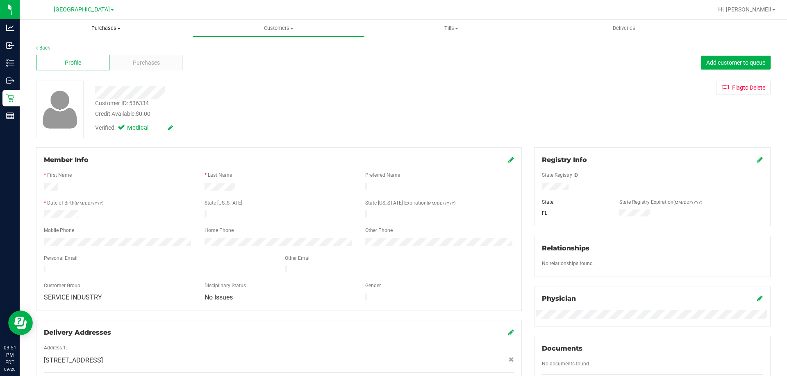
click at [112, 27] on span "Purchases" at bounding box center [106, 28] width 172 height 7
click at [93, 55] on li "Fulfillment" at bounding box center [106, 59] width 172 height 10
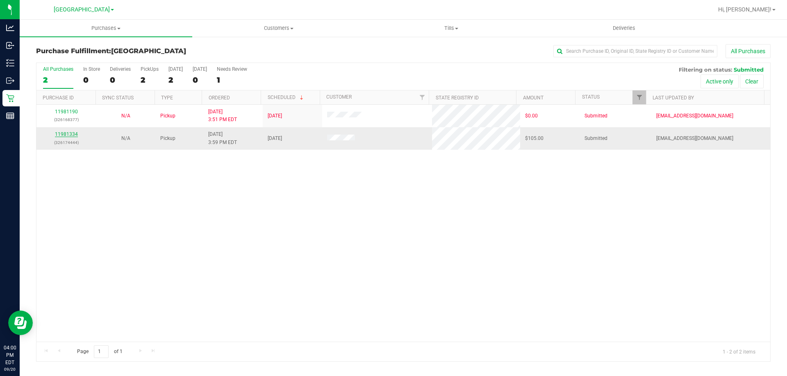
click at [73, 134] on link "11981334" at bounding box center [66, 135] width 23 height 6
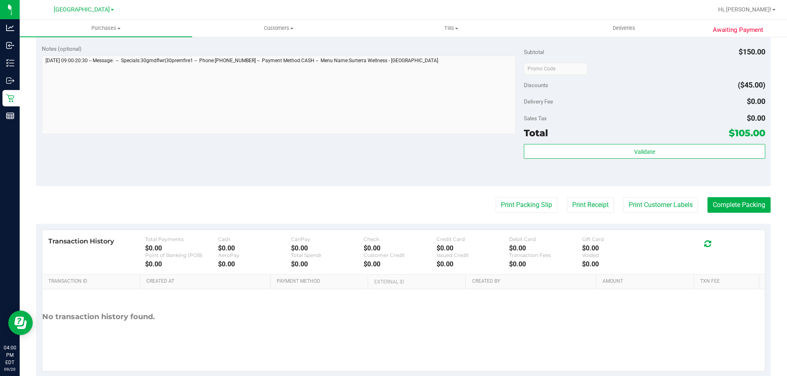
scroll to position [302, 0]
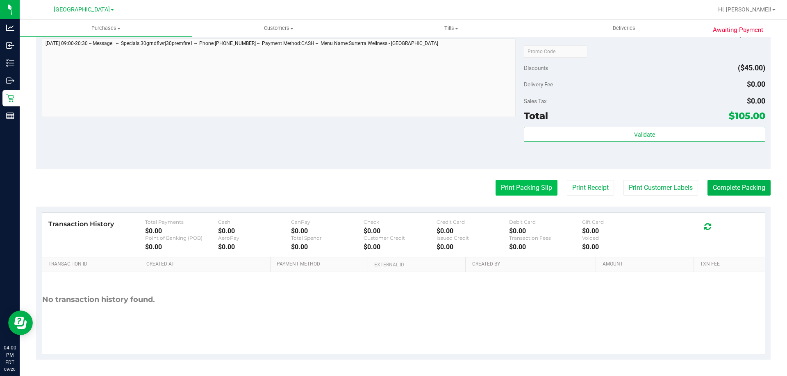
click at [516, 189] on button "Print Packing Slip" at bounding box center [526, 188] width 62 height 16
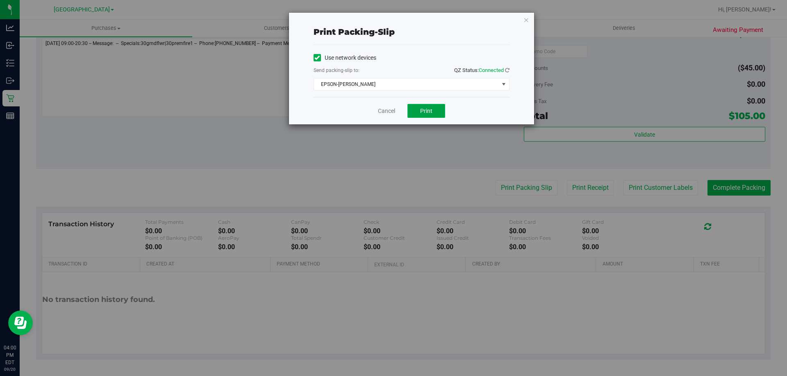
click at [416, 111] on button "Print" at bounding box center [426, 111] width 38 height 14
click at [388, 111] on link "Cancel" at bounding box center [386, 111] width 17 height 9
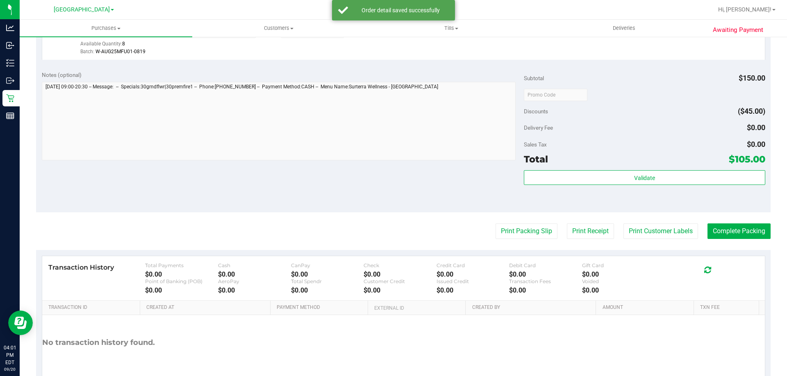
scroll to position [299, 0]
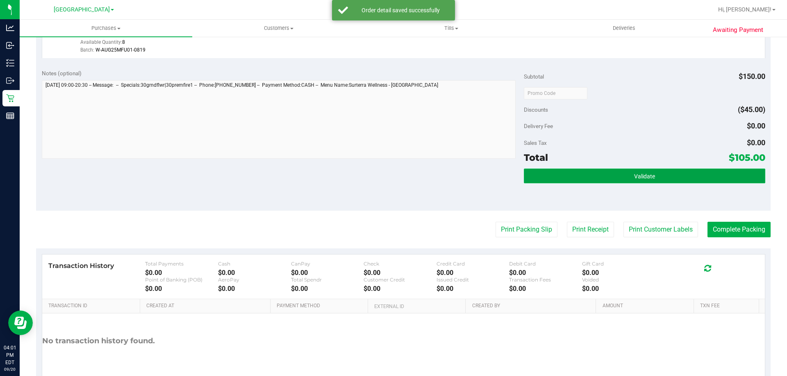
click at [571, 178] on button "Validate" at bounding box center [644, 176] width 241 height 15
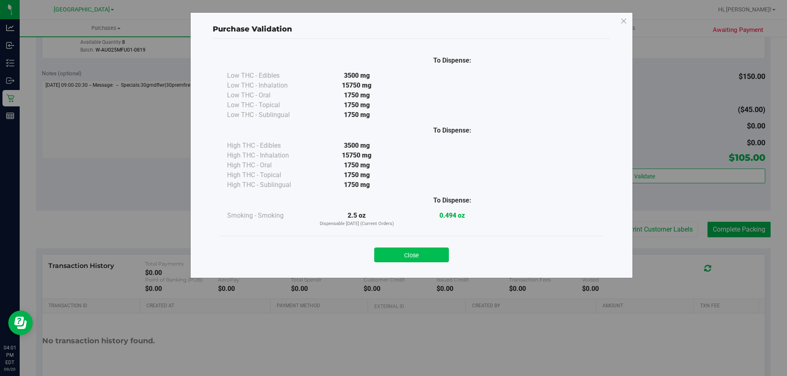
click at [409, 256] on button "Close" at bounding box center [411, 255] width 75 height 15
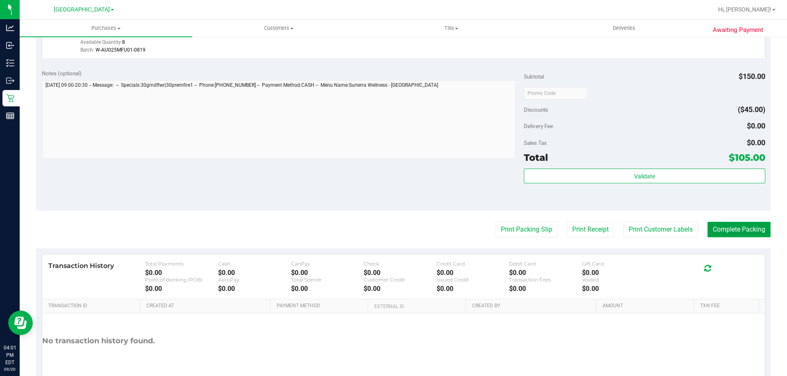
click at [721, 238] on button "Complete Packing" at bounding box center [738, 230] width 63 height 16
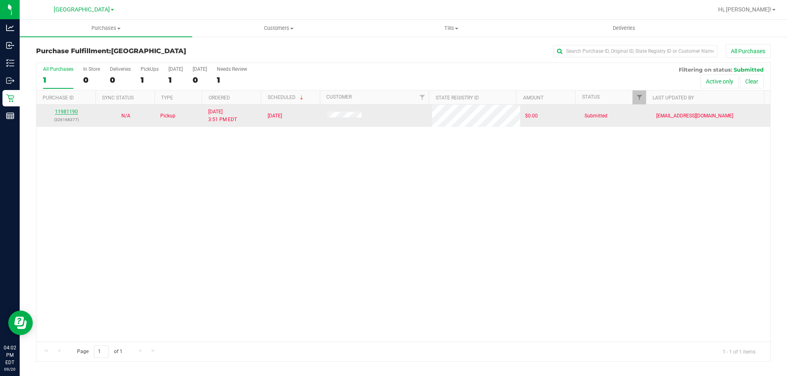
click at [64, 111] on link "11981190" at bounding box center [66, 112] width 23 height 6
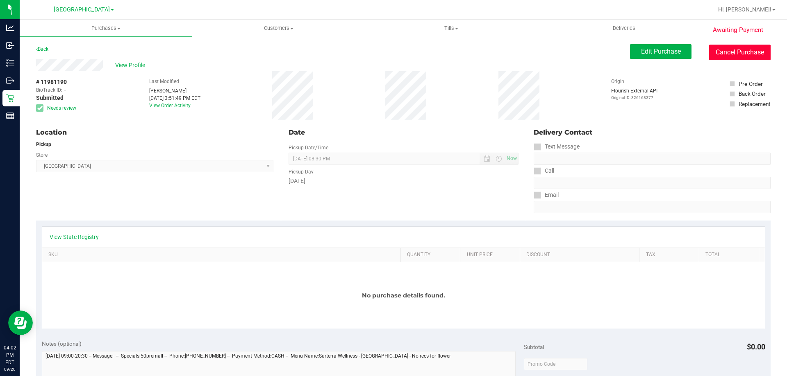
click at [726, 52] on button "Cancel Purchase" at bounding box center [739, 53] width 61 height 16
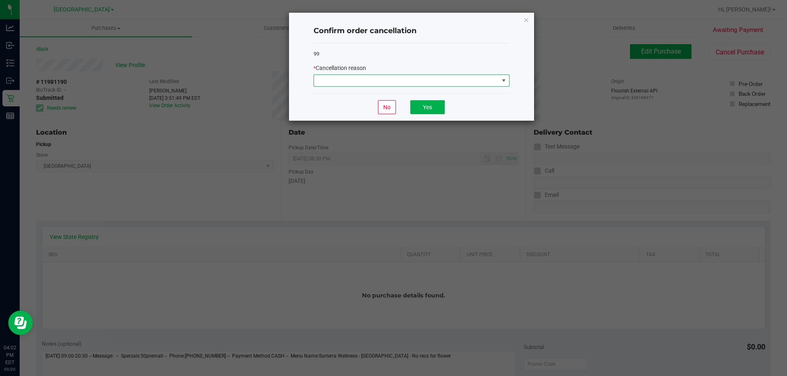
click at [458, 80] on span at bounding box center [406, 80] width 185 height 11
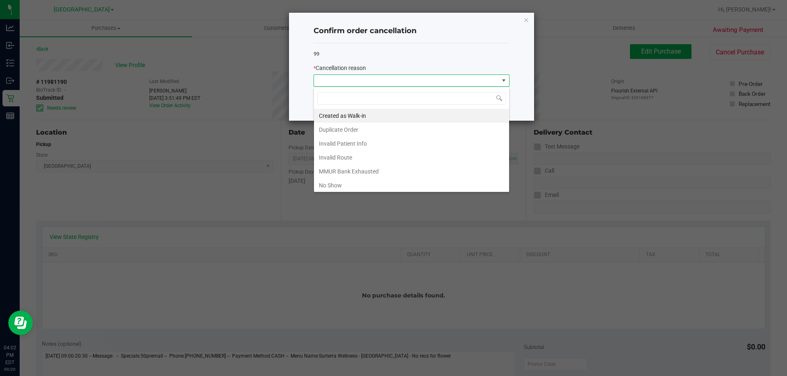
scroll to position [12, 196]
click at [421, 175] on li "MMUR Bank Exhausted" at bounding box center [411, 172] width 195 height 14
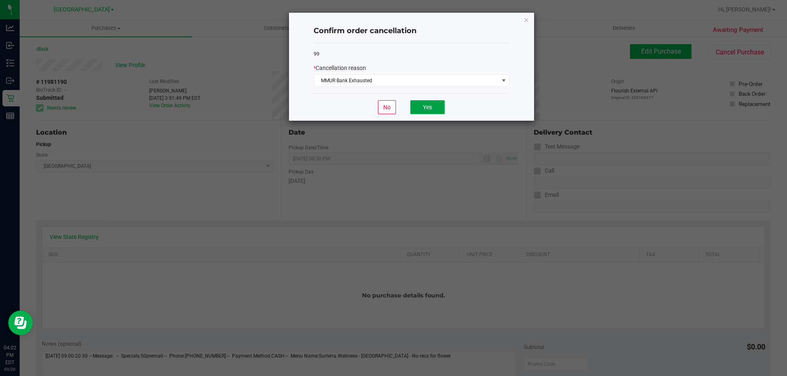
click at [431, 111] on button "Yes" at bounding box center [427, 107] width 34 height 14
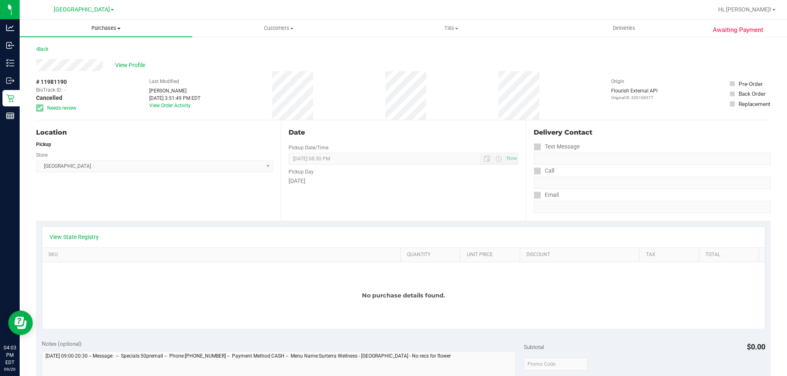
click at [100, 27] on span "Purchases" at bounding box center [106, 28] width 172 height 7
click at [89, 59] on li "Fulfillment" at bounding box center [106, 59] width 172 height 10
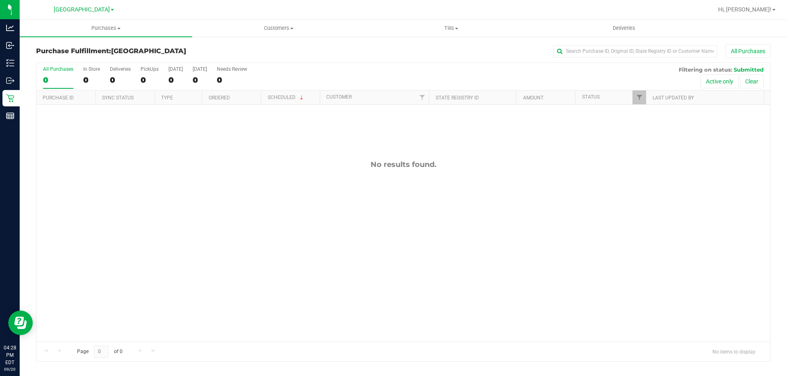
click at [136, 205] on div "No results found." at bounding box center [402, 251] width 733 height 293
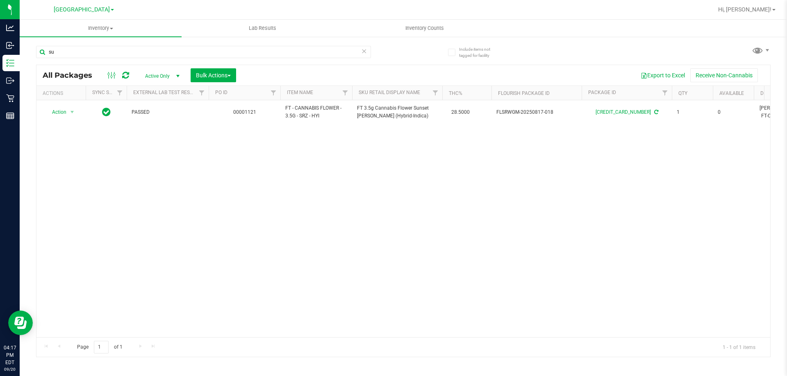
type input "s"
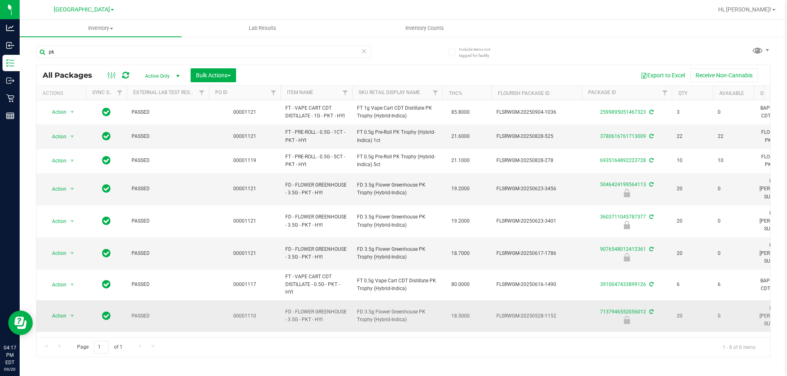
type input "p"
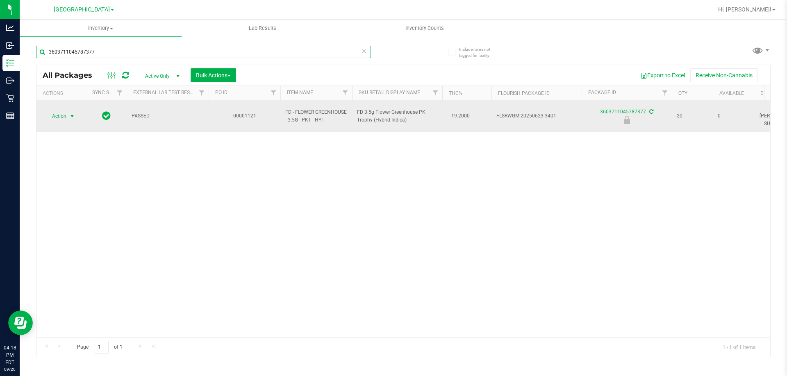
type input "3603711045787377"
click at [75, 116] on span "select" at bounding box center [72, 116] width 10 height 11
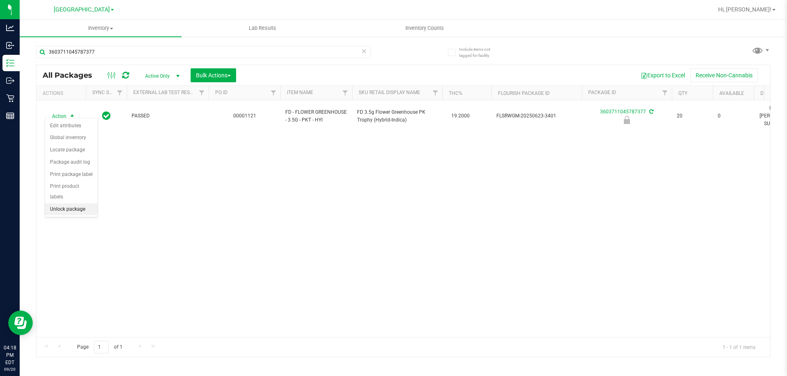
click at [75, 204] on li "Unlock package" at bounding box center [71, 210] width 52 height 12
